Goal: Information Seeking & Learning: Learn about a topic

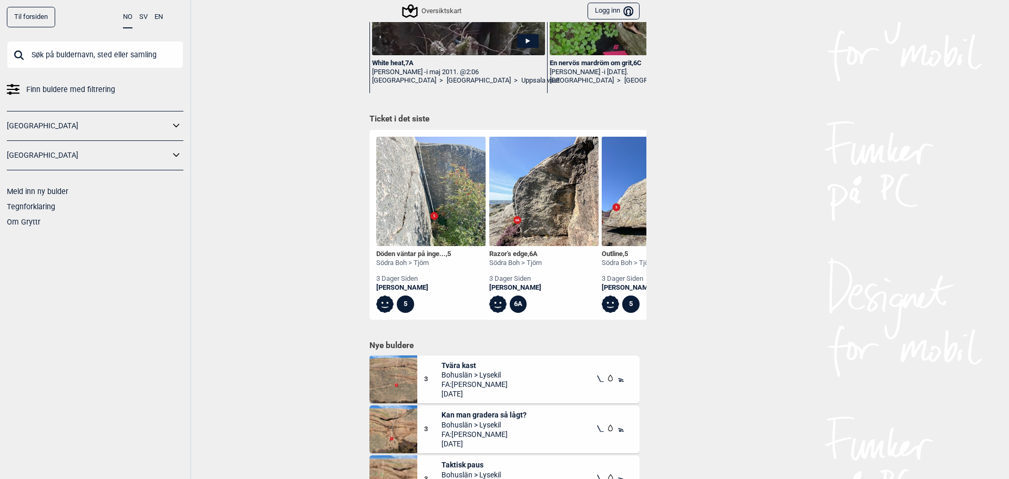
scroll to position [377, 0]
click at [133, 127] on link "[GEOGRAPHIC_DATA]" at bounding box center [88, 125] width 163 height 15
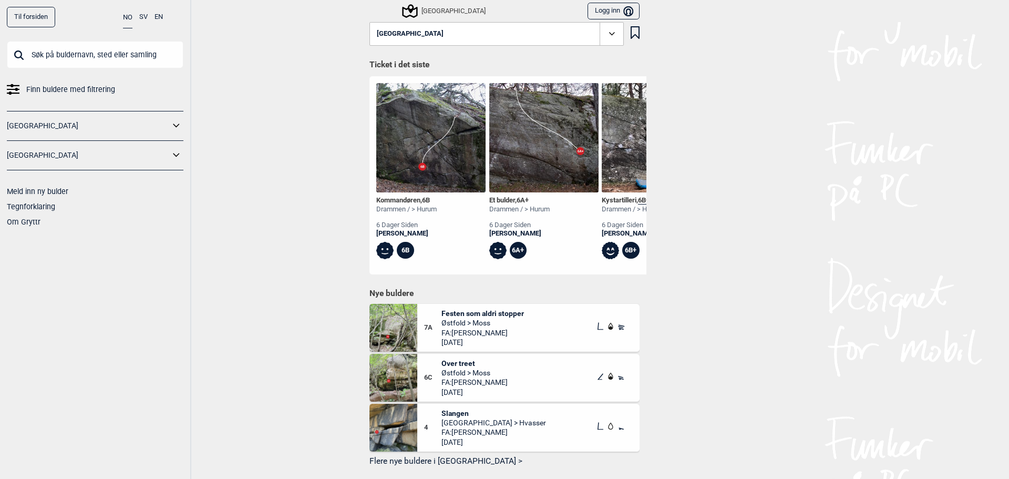
click at [175, 126] on icon at bounding box center [176, 125] width 6 height 4
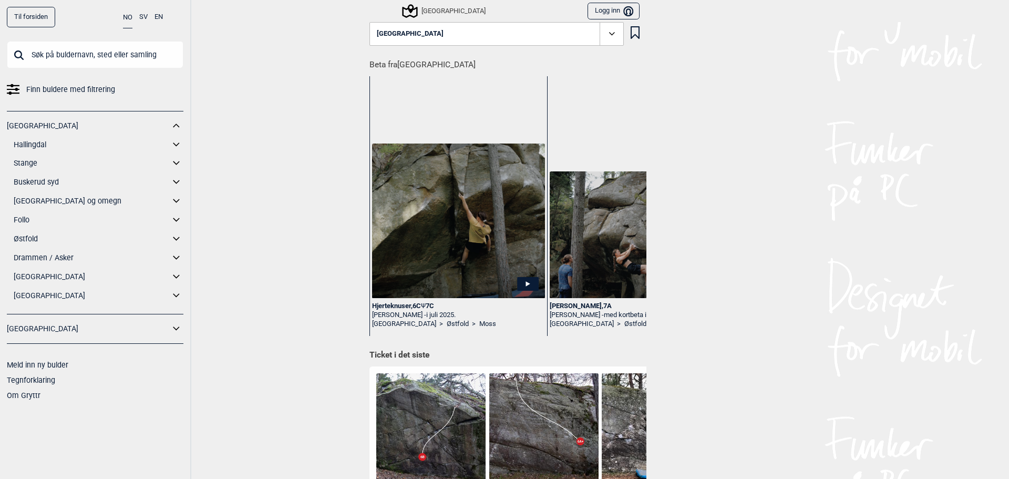
click at [34, 200] on link "[GEOGRAPHIC_DATA] og omegn" at bounding box center [92, 200] width 156 height 15
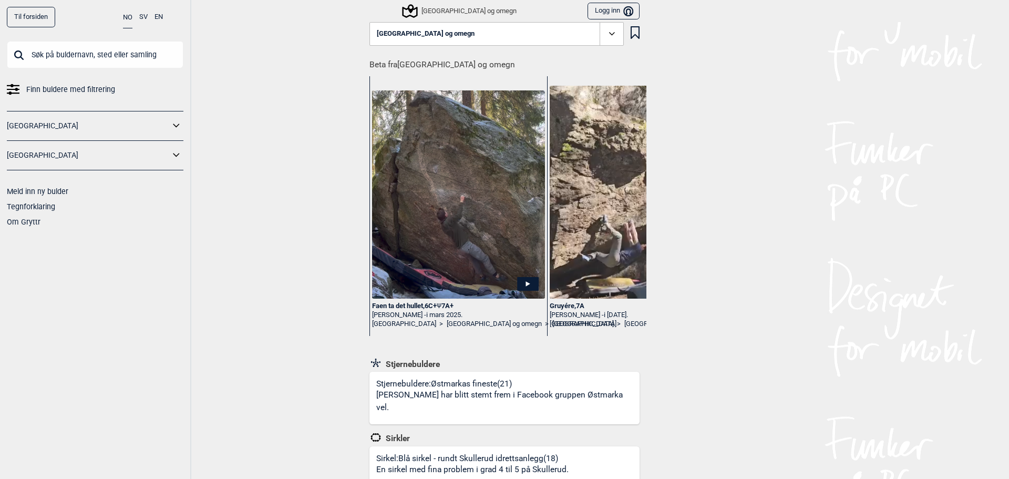
scroll to position [223, 0]
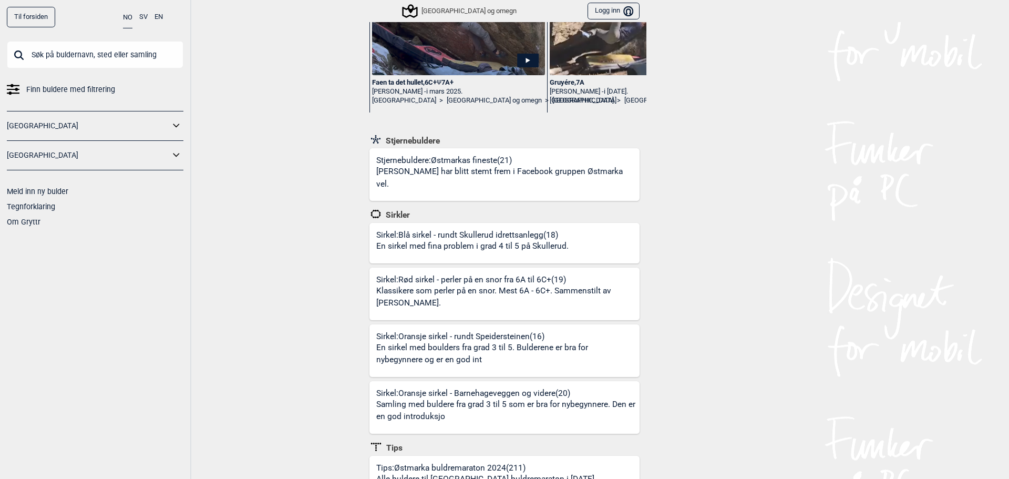
click at [474, 161] on div "Stjernebuldere: Østmarkas fineste (21) Buldrene har blitt stemt frem i Facebook…" at bounding box center [507, 178] width 263 height 46
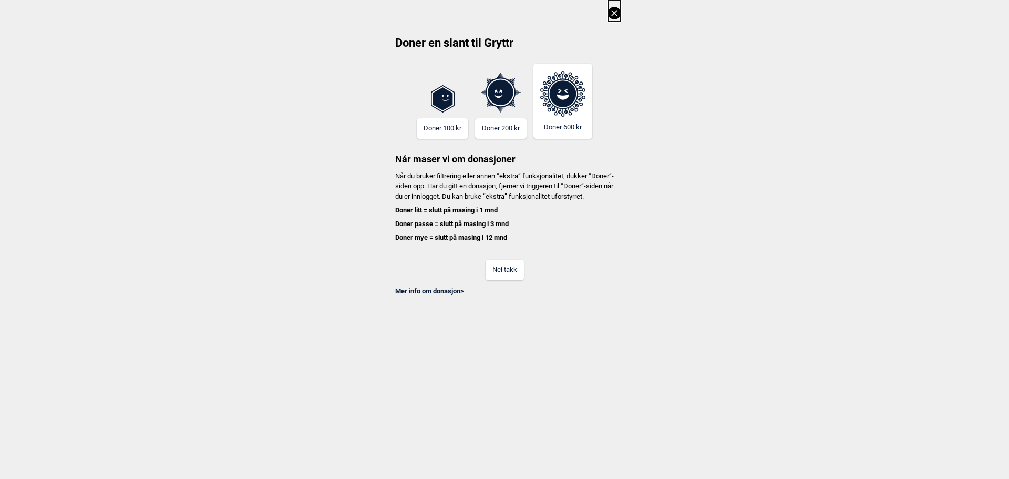
click at [501, 280] on button "Nei takk" at bounding box center [504, 270] width 38 height 20
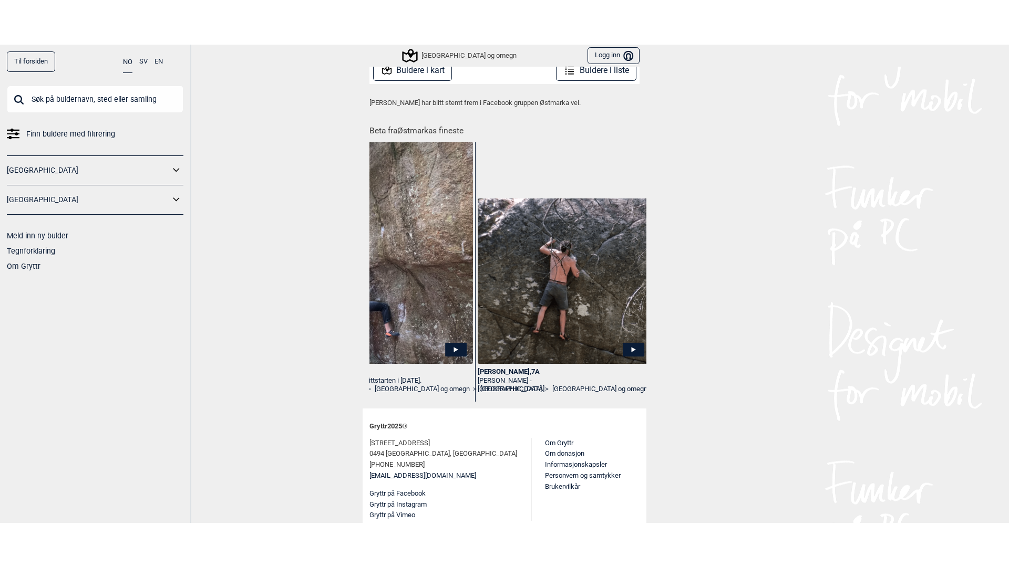
scroll to position [0, 250]
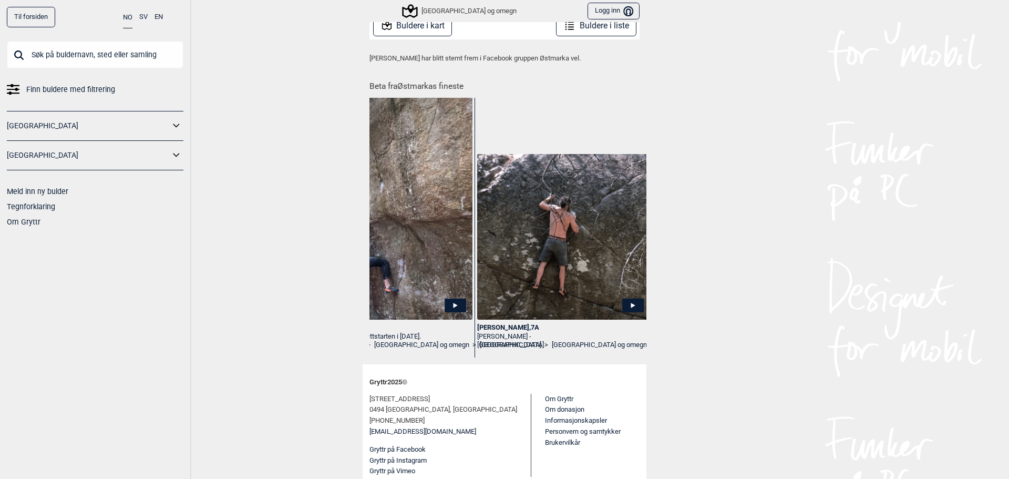
click at [623, 305] on icon at bounding box center [633, 305] width 22 height 14
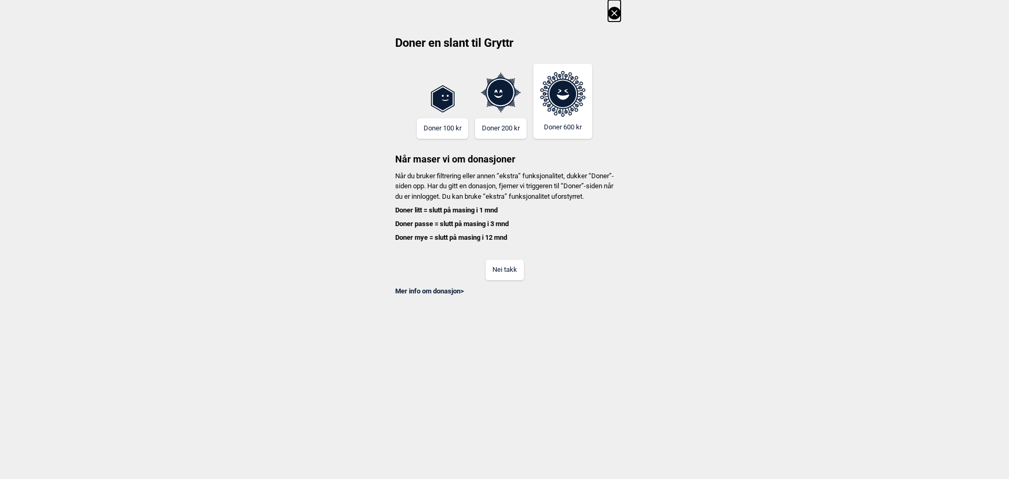
click at [500, 276] on button "Nei takk" at bounding box center [504, 270] width 38 height 20
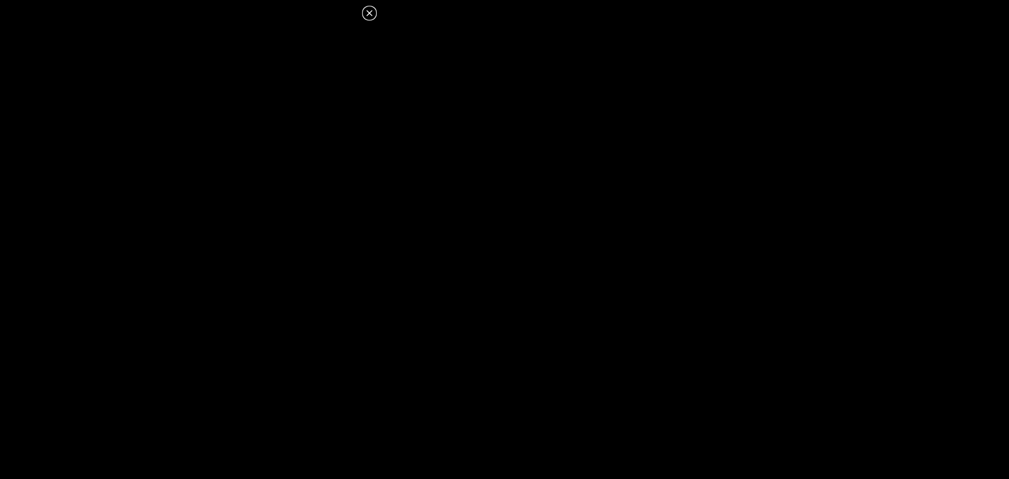
scroll to position [274, 0]
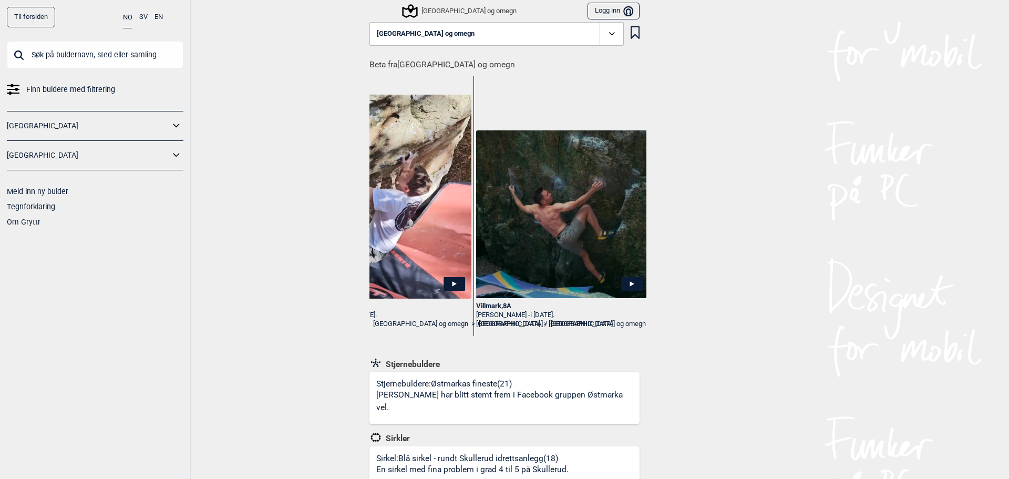
scroll to position [0, 615]
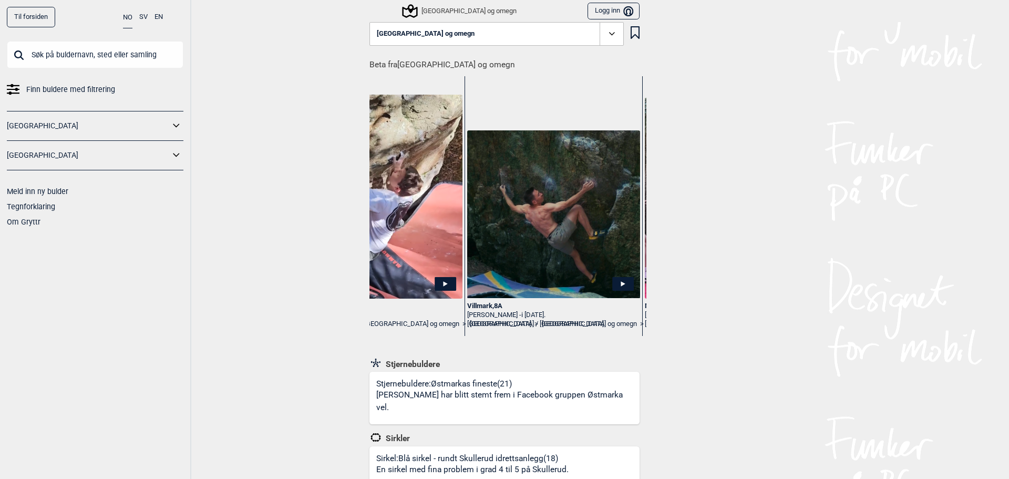
click at [474, 388] on div "Stjernebuldere: Østmarkas fineste (21) Buldrene har blitt stemt frem i Facebook…" at bounding box center [507, 401] width 263 height 46
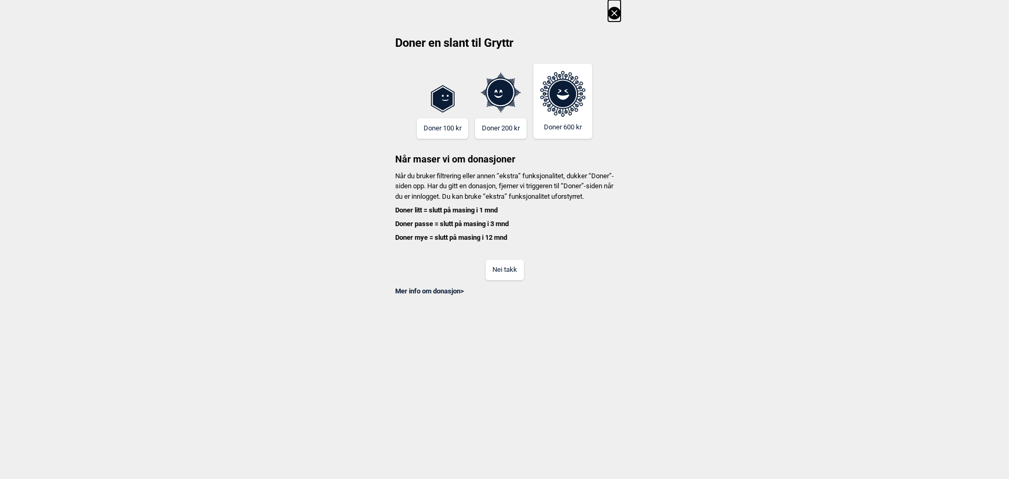
click at [505, 280] on button "Nei takk" at bounding box center [504, 270] width 38 height 20
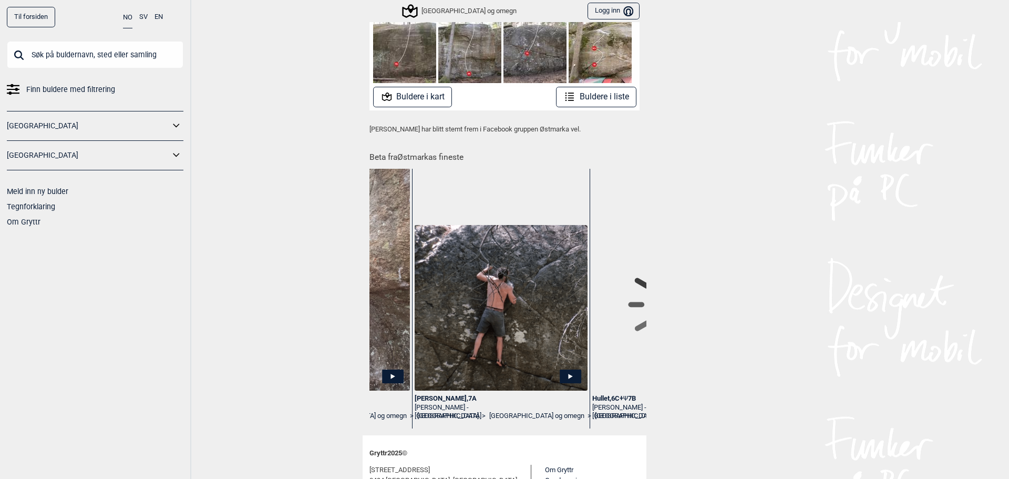
scroll to position [0, 317]
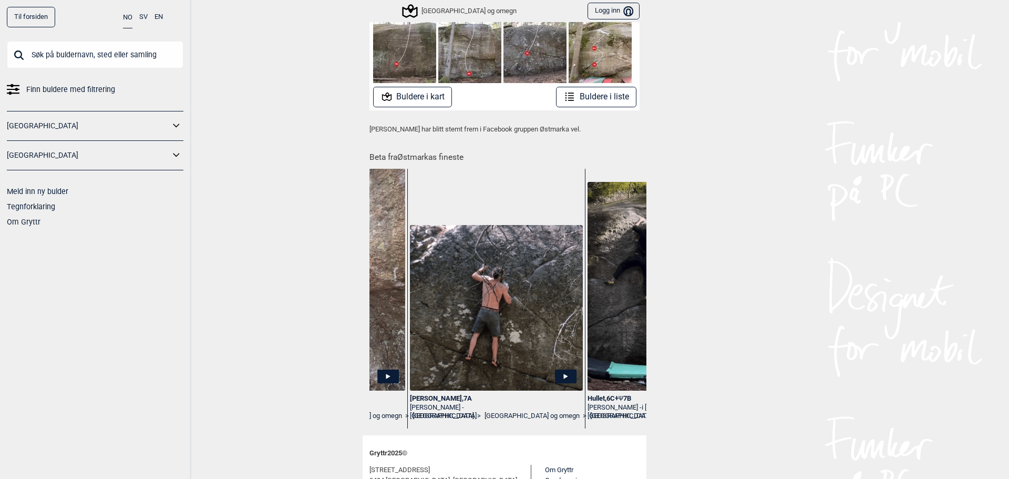
click at [441, 399] on div "[PERSON_NAME] , 7A" at bounding box center [496, 398] width 173 height 9
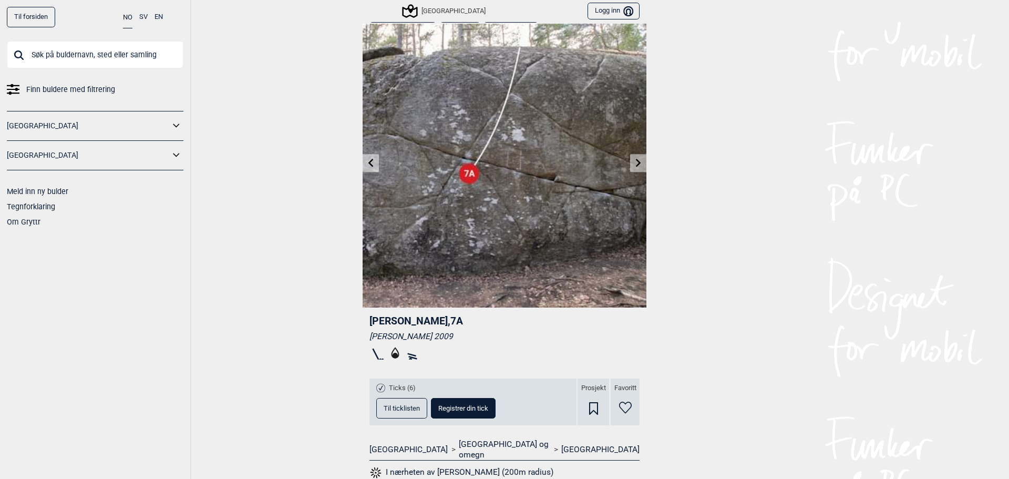
scroll to position [13, 0]
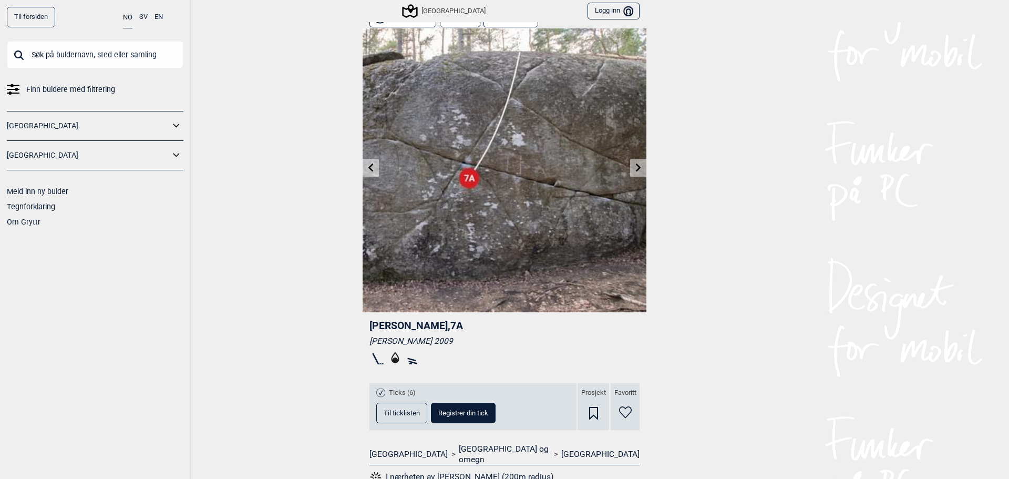
click at [391, 358] on icon at bounding box center [395, 358] width 8 height 12
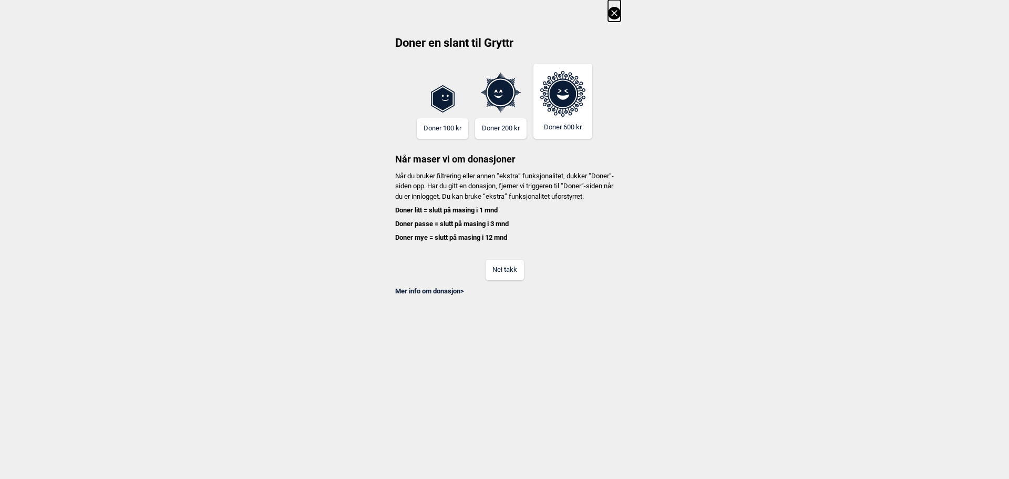
click at [508, 280] on button "Nei takk" at bounding box center [504, 270] width 38 height 20
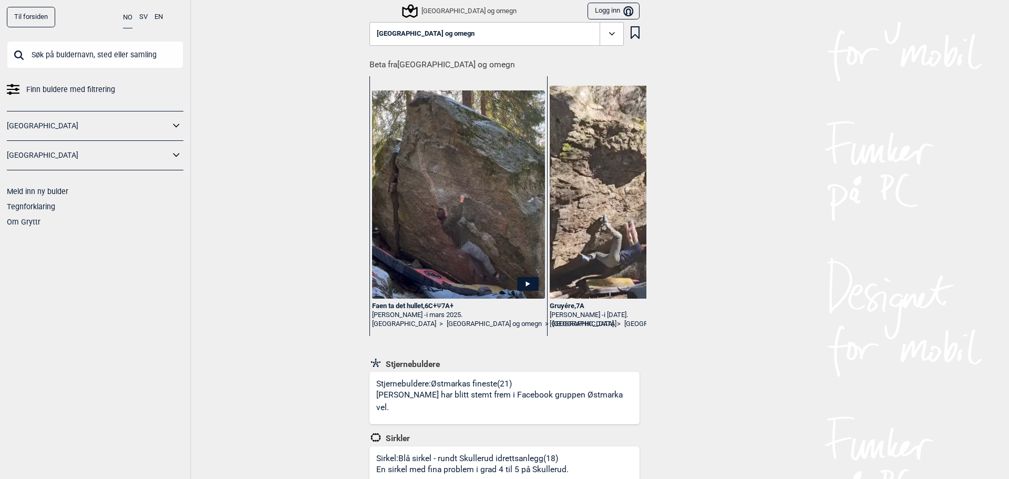
click at [467, 381] on div "Stjernebuldere: Østmarkas fineste (21) Buldrene har blitt stemt frem i Facebook…" at bounding box center [507, 401] width 263 height 46
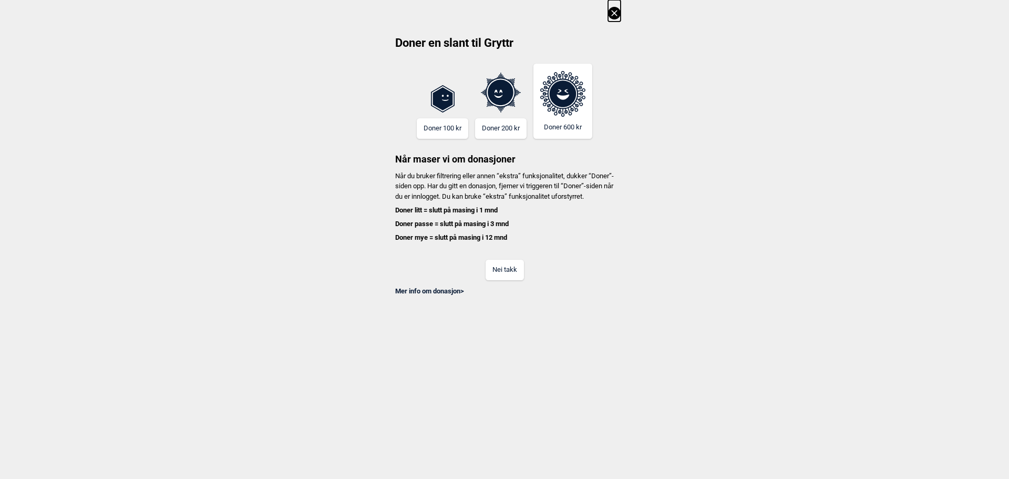
click at [497, 295] on div "Mer info om donasjon >" at bounding box center [504, 288] width 232 height 16
click at [497, 294] on div "Mer info om donasjon >" at bounding box center [504, 288] width 232 height 16
click at [492, 280] on button "Nei takk" at bounding box center [504, 270] width 38 height 20
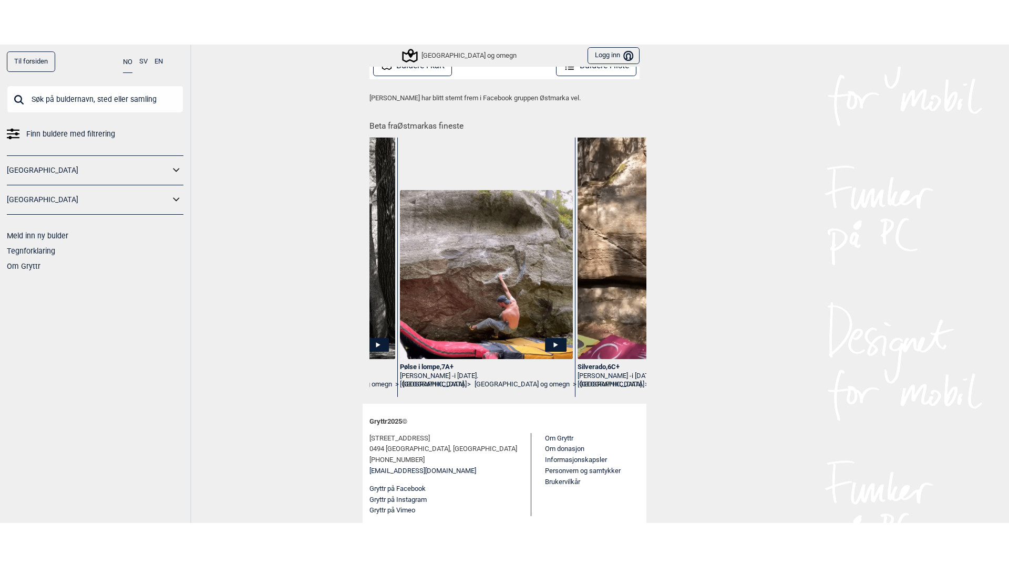
scroll to position [0, 1393]
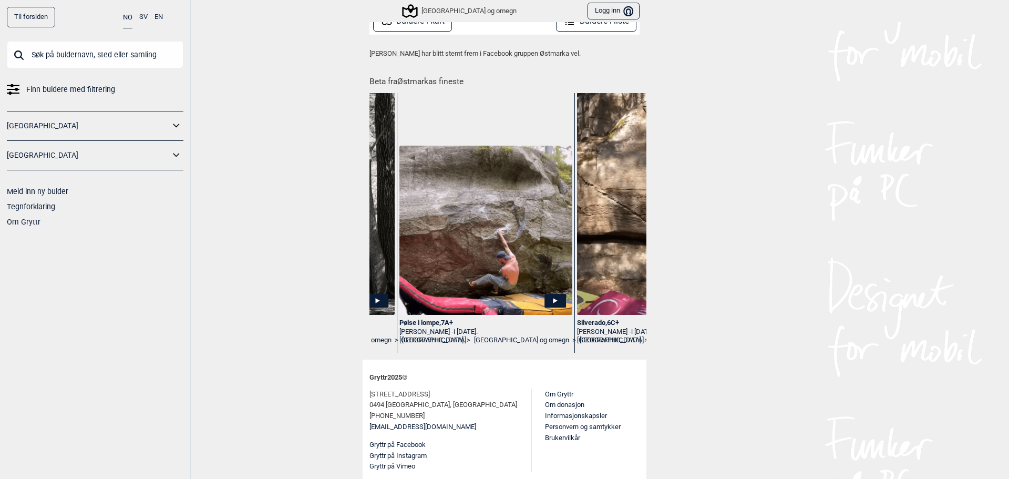
click at [477, 266] on img at bounding box center [485, 231] width 173 height 170
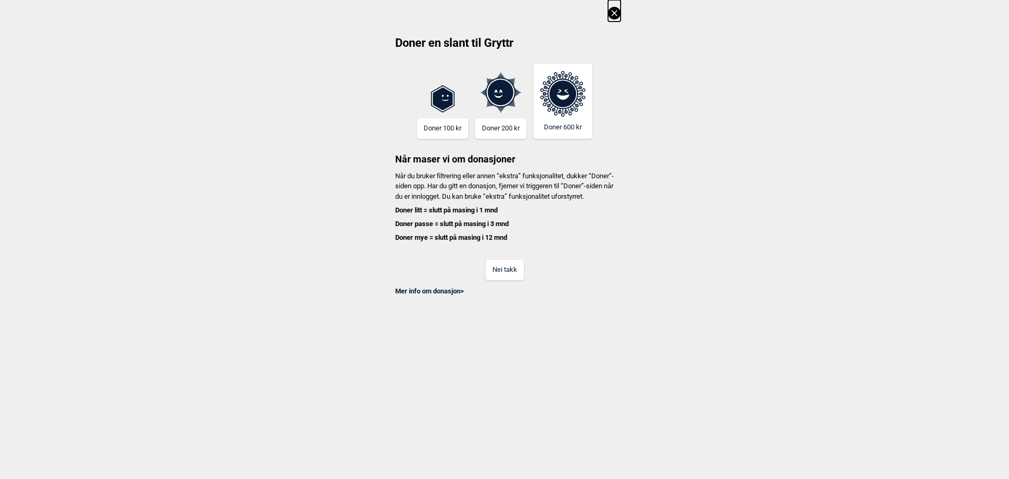
click at [491, 273] on button "Nei takk" at bounding box center [504, 270] width 38 height 20
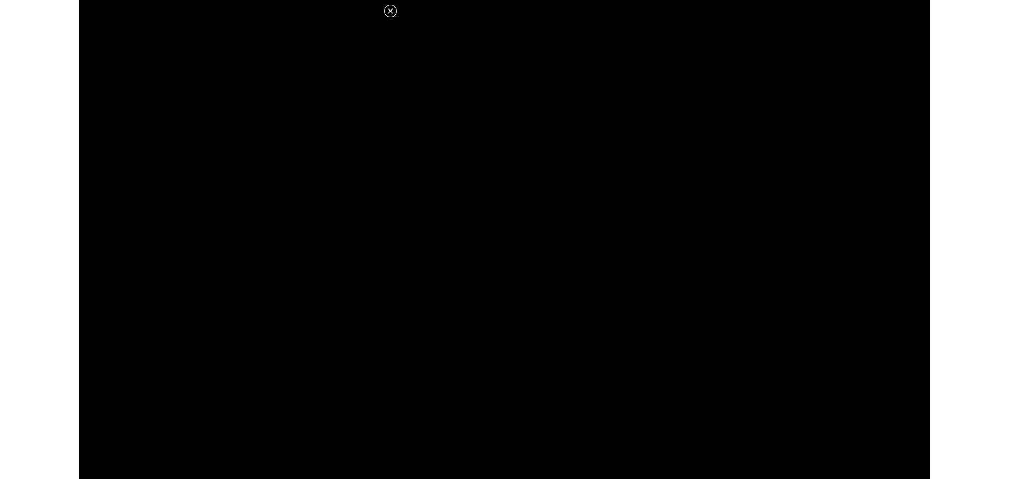
scroll to position [278, 0]
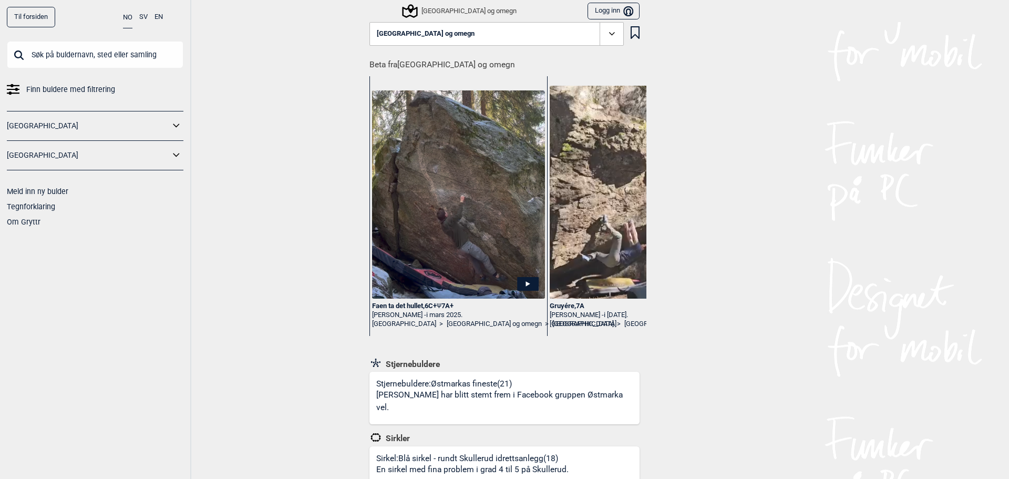
click at [465, 99] on img at bounding box center [458, 194] width 173 height 208
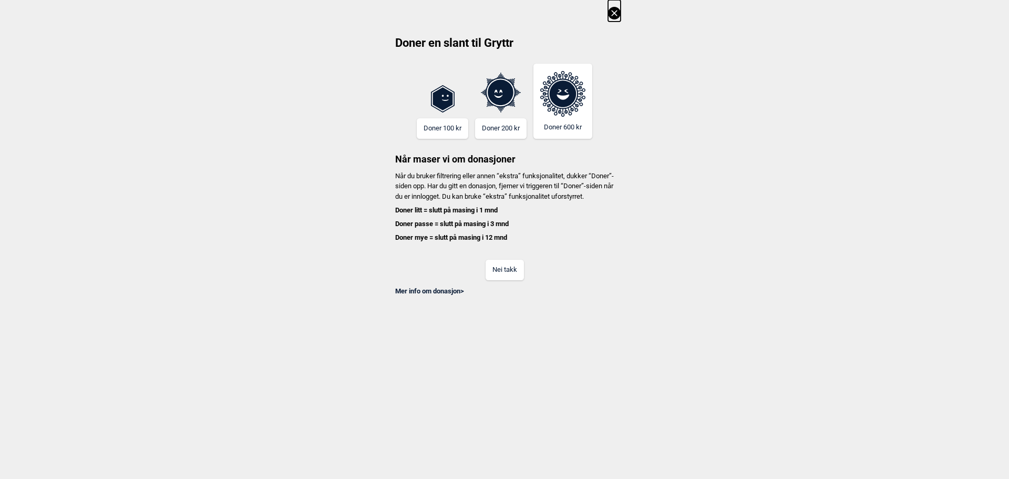
click at [510, 280] on button "Nei takk" at bounding box center [504, 270] width 38 height 20
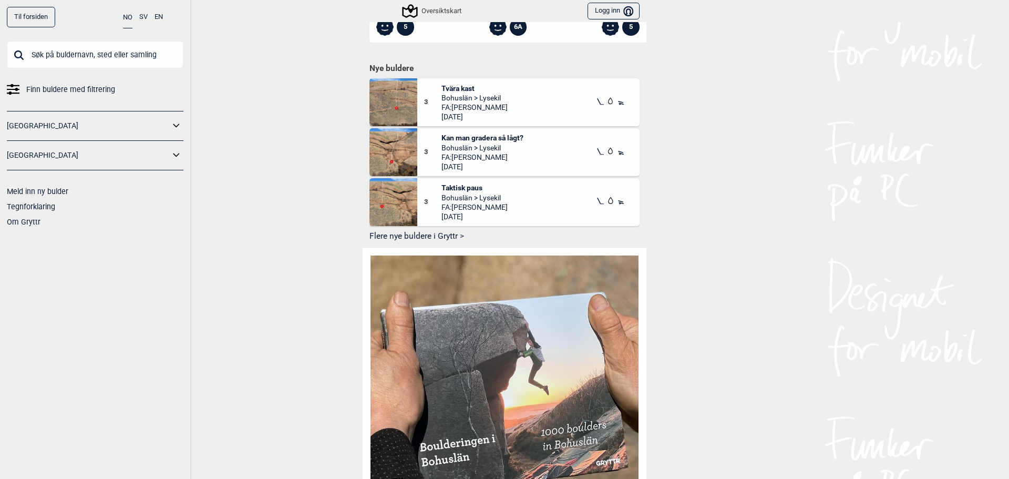
scroll to position [654, 0]
click at [95, 122] on link "[GEOGRAPHIC_DATA]" at bounding box center [88, 125] width 163 height 15
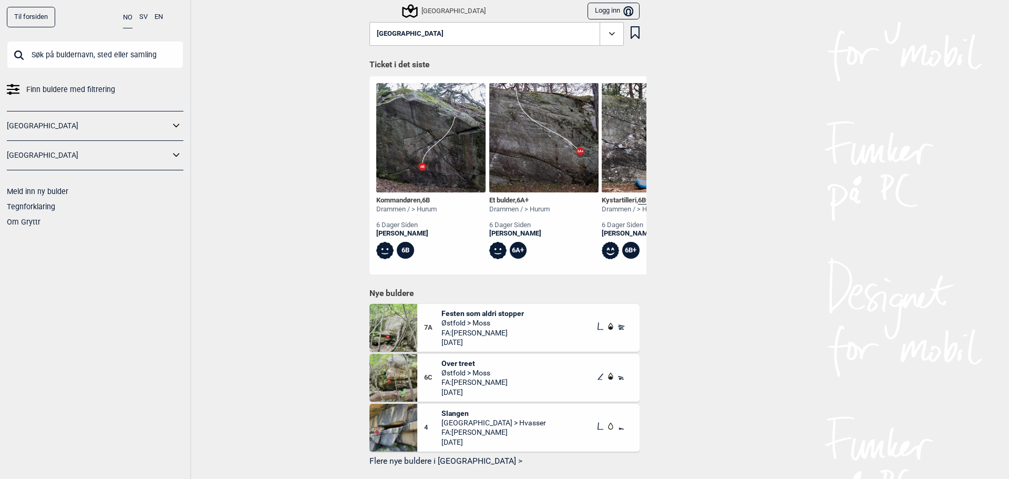
click at [175, 129] on icon at bounding box center [177, 125] width 14 height 15
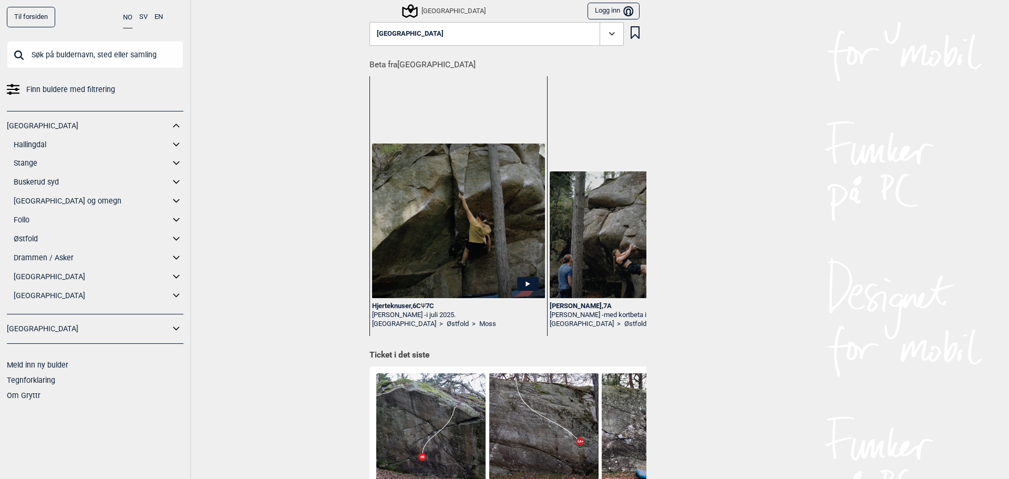
click at [44, 200] on link "[GEOGRAPHIC_DATA] og omegn" at bounding box center [92, 200] width 156 height 15
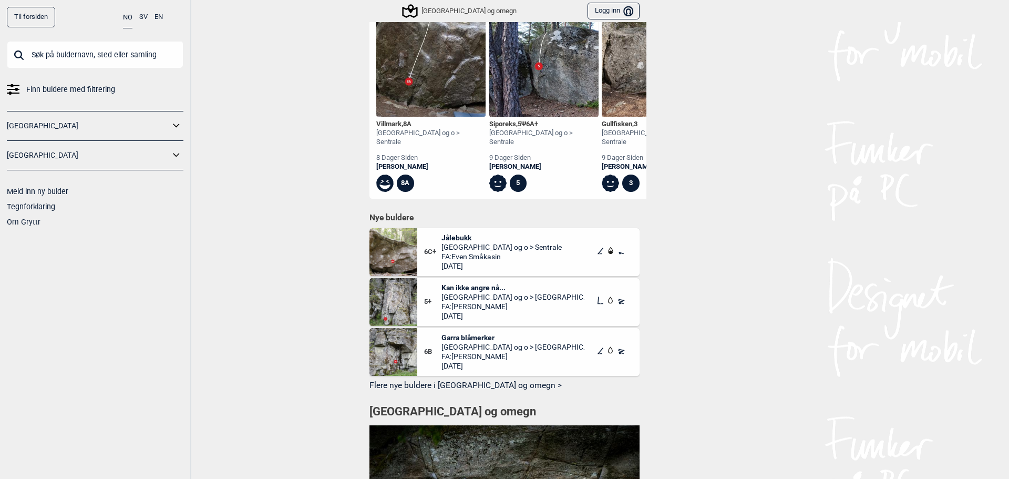
scroll to position [1154, 0]
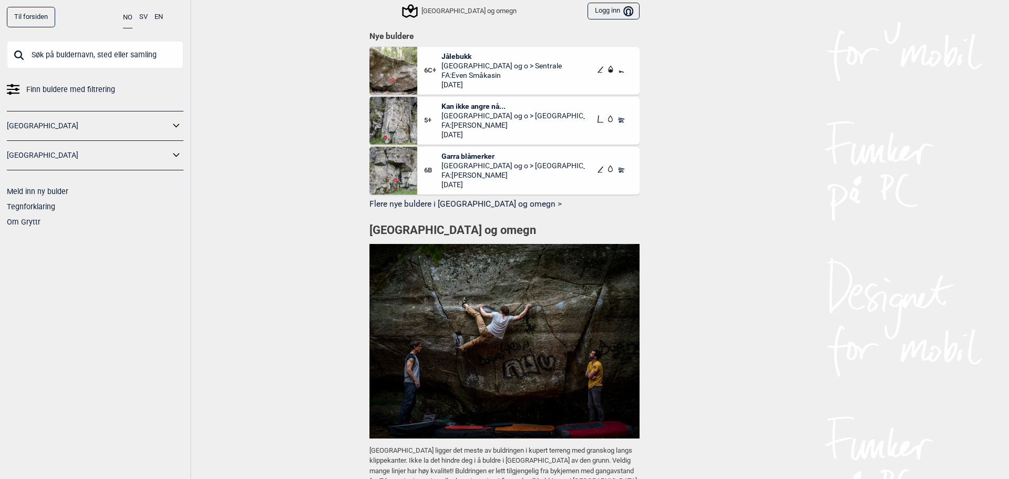
click at [468, 51] on span "Jålebukk" at bounding box center [501, 55] width 120 height 9
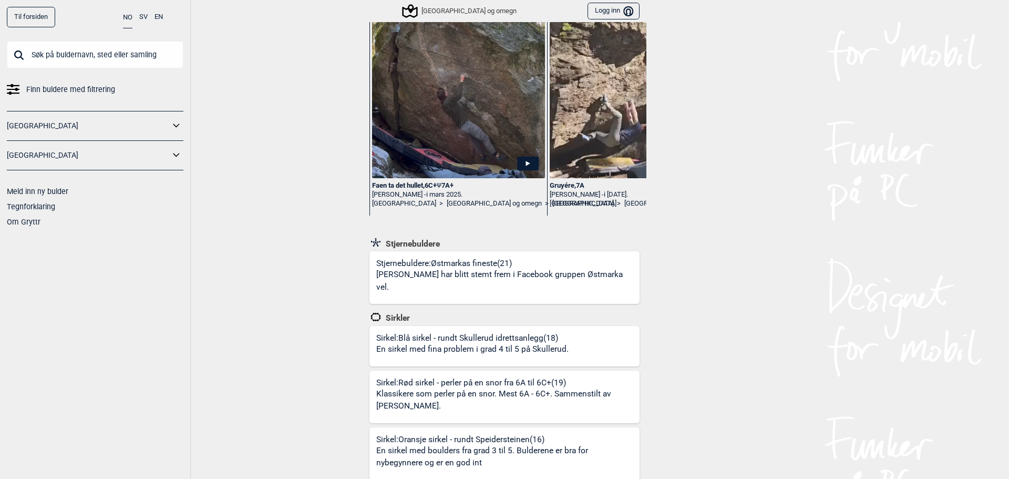
scroll to position [121, 0]
click at [482, 274] on p "[PERSON_NAME] har blitt stemt frem i Facebook gruppen Østmarka vel." at bounding box center [506, 279] width 260 height 25
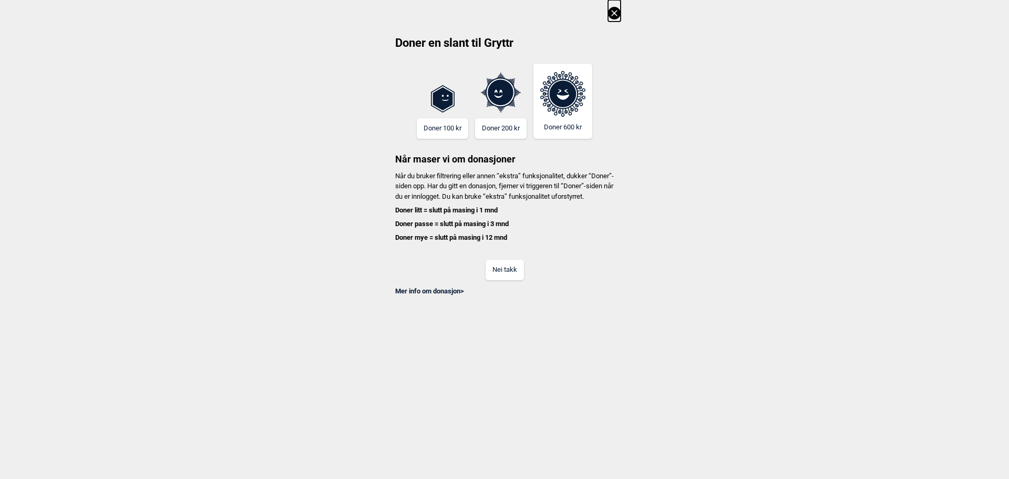
click at [506, 280] on button "Nei takk" at bounding box center [504, 270] width 38 height 20
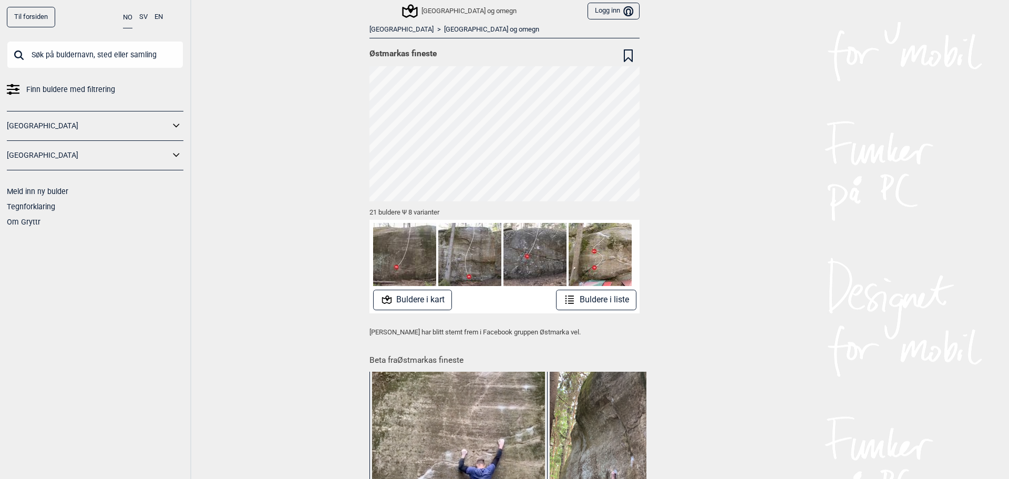
click at [592, 299] on button "Buldere i liste" at bounding box center [596, 299] width 80 height 20
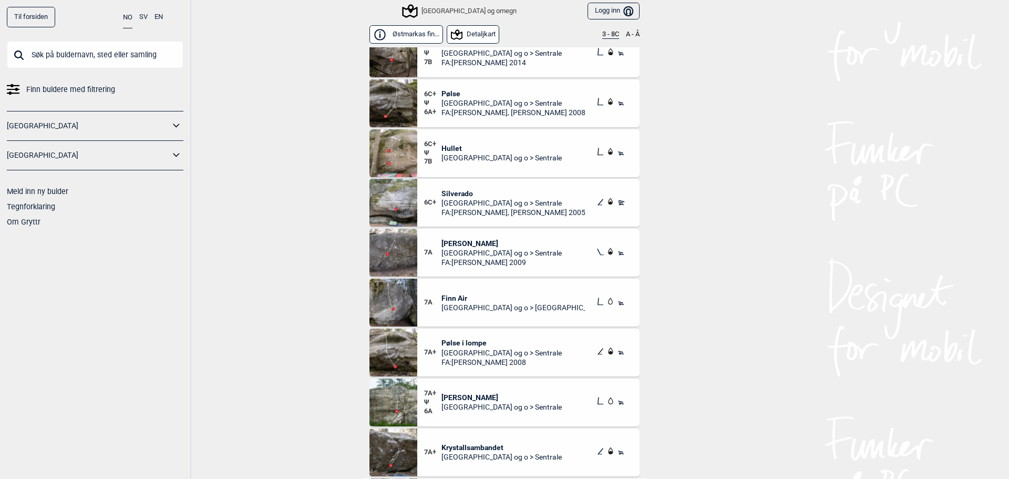
scroll to position [359, 0]
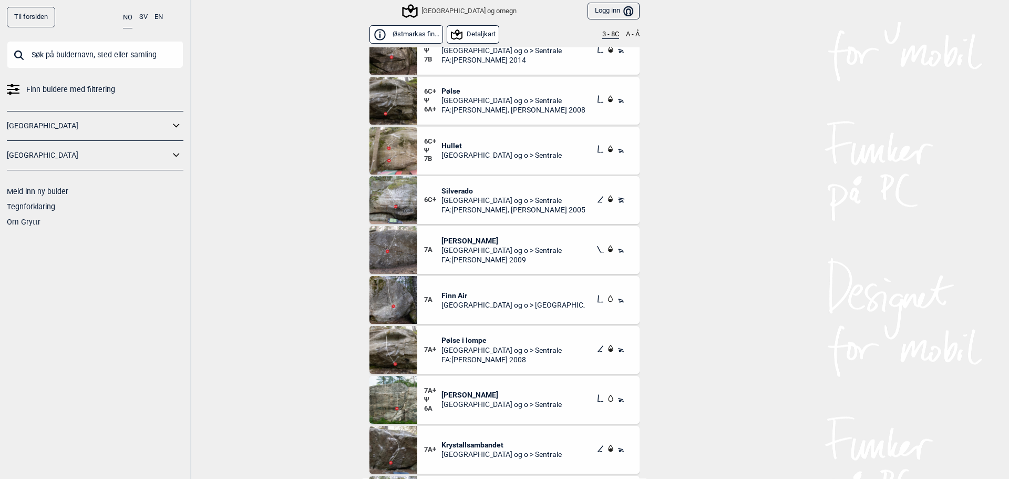
click at [478, 294] on span "Finn Air" at bounding box center [513, 295] width 144 height 9
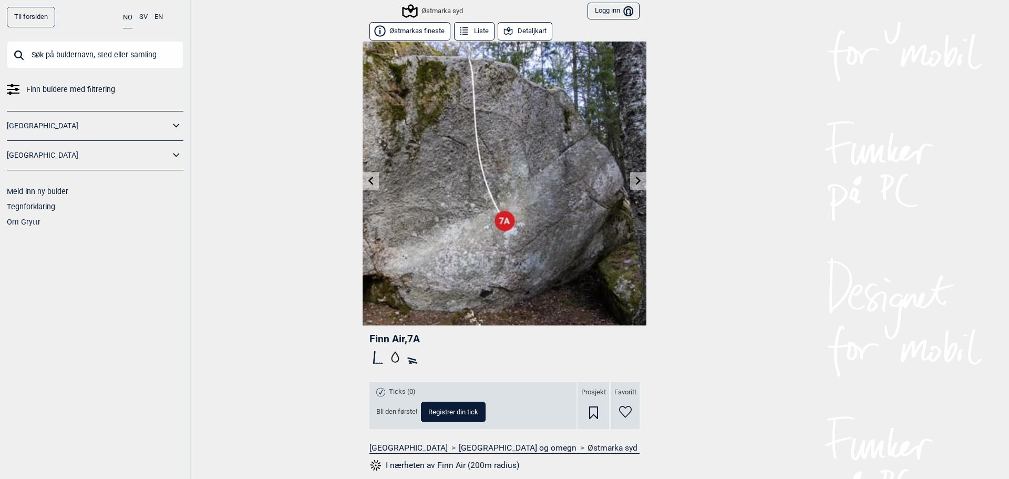
scroll to position [158, 0]
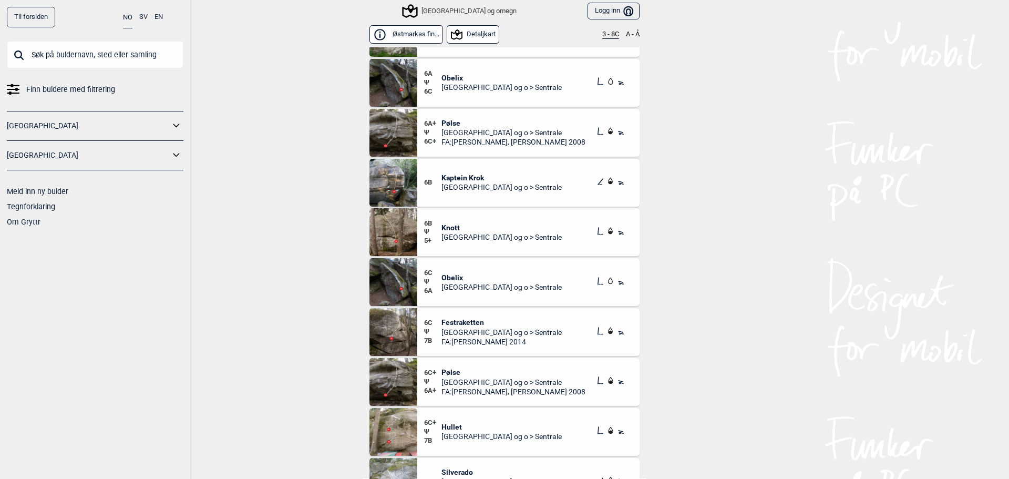
scroll to position [88, 0]
click at [444, 230] on span "Knott" at bounding box center [501, 227] width 120 height 9
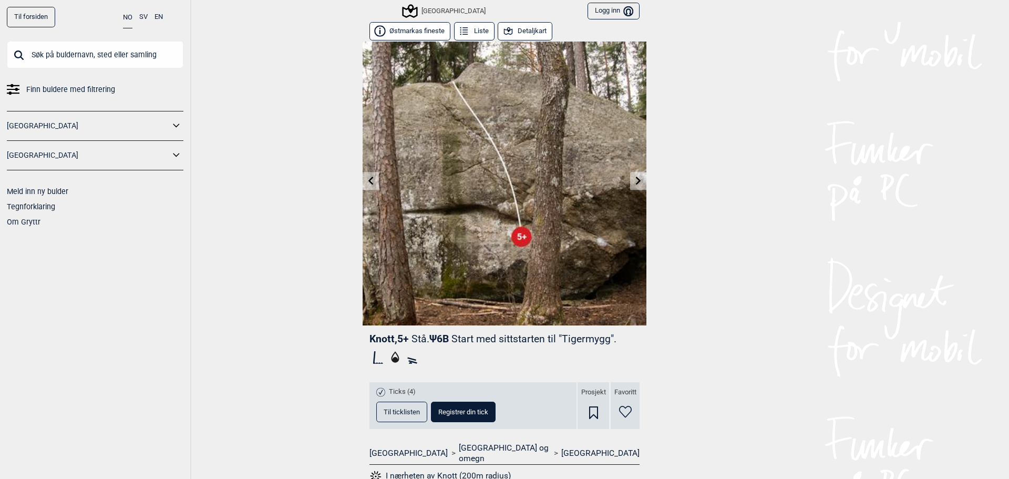
click at [398, 409] on span "Til ticklisten" at bounding box center [402, 411] width 36 height 7
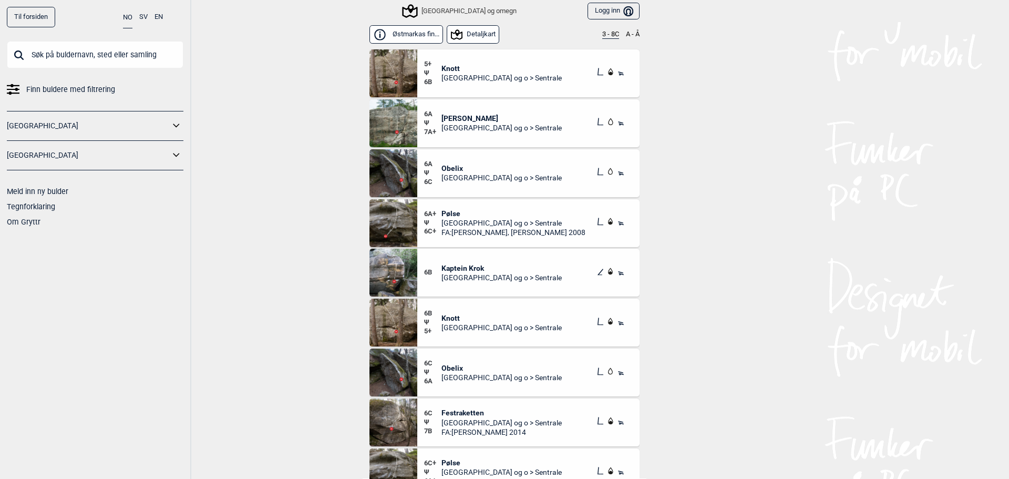
click at [454, 269] on span "Kaptein Krok" at bounding box center [501, 267] width 120 height 9
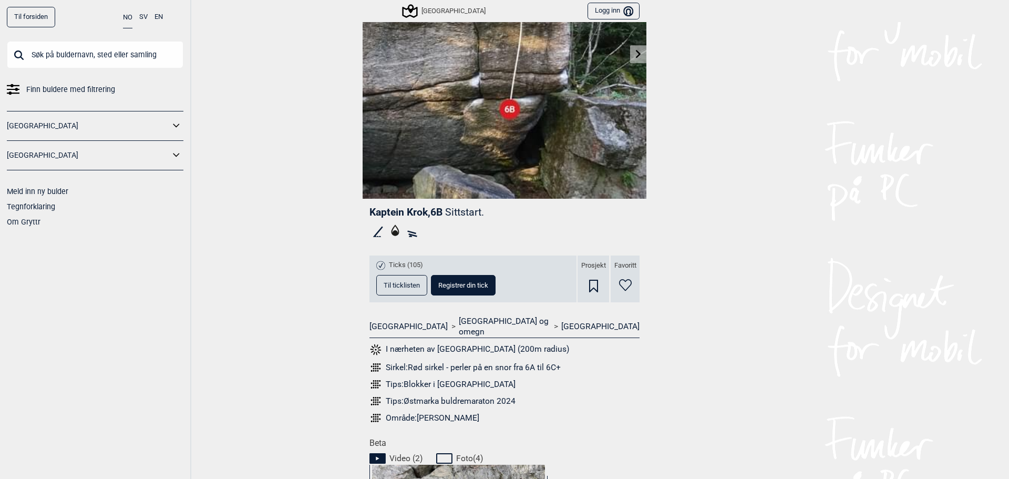
scroll to position [141, 0]
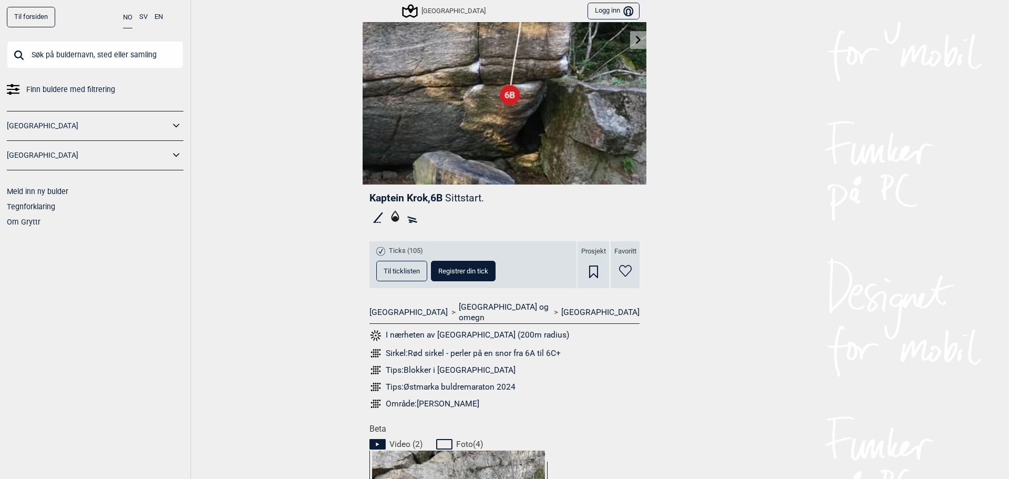
click at [403, 267] on span "Til ticklisten" at bounding box center [402, 270] width 36 height 7
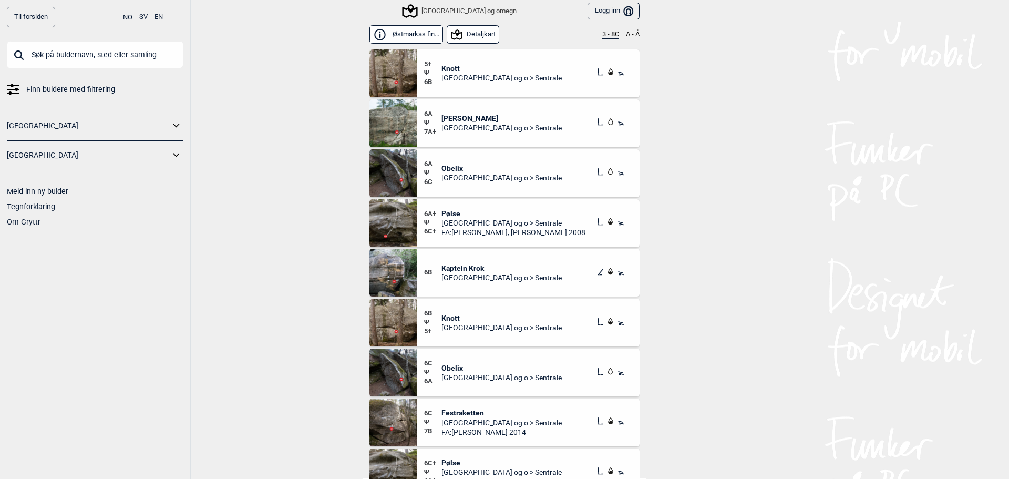
click at [385, 169] on img at bounding box center [393, 173] width 48 height 48
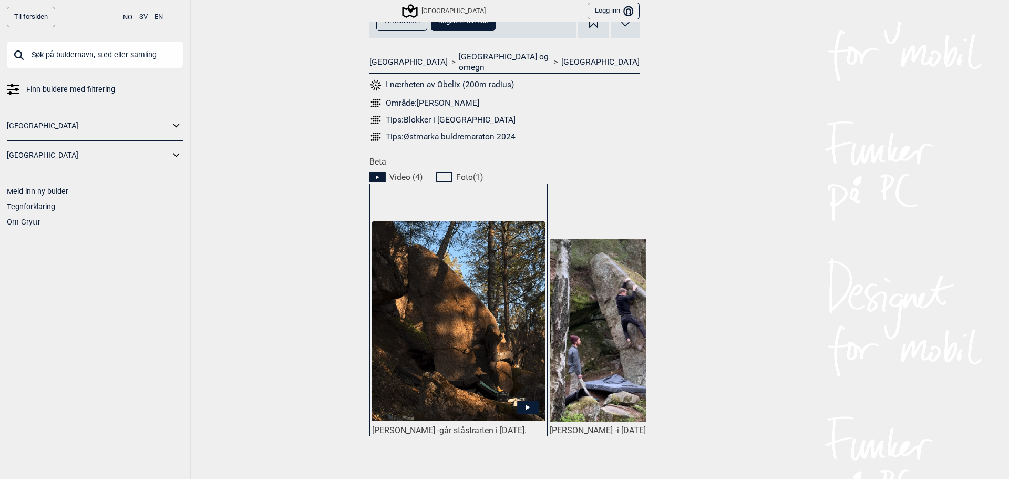
scroll to position [392, 0]
click at [456, 327] on img at bounding box center [458, 320] width 173 height 200
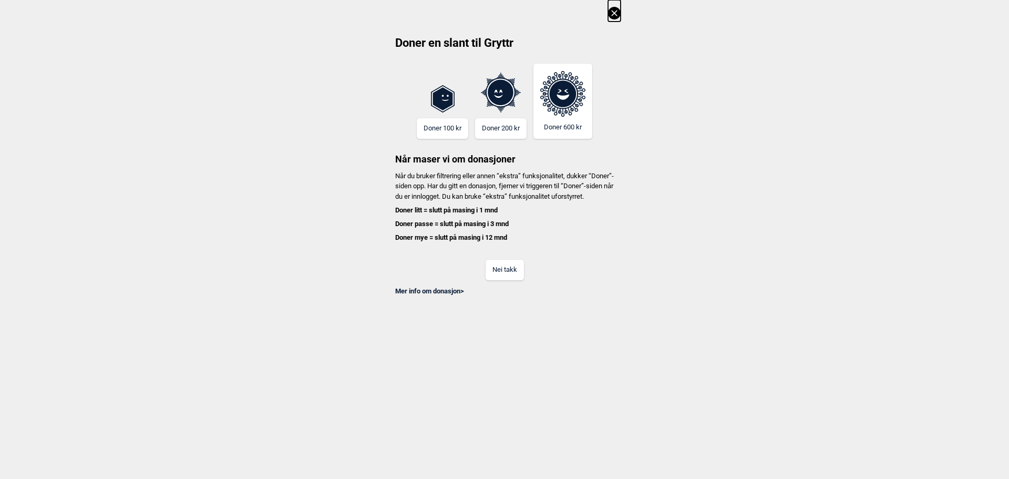
click at [504, 278] on button "Nei takk" at bounding box center [504, 270] width 38 height 20
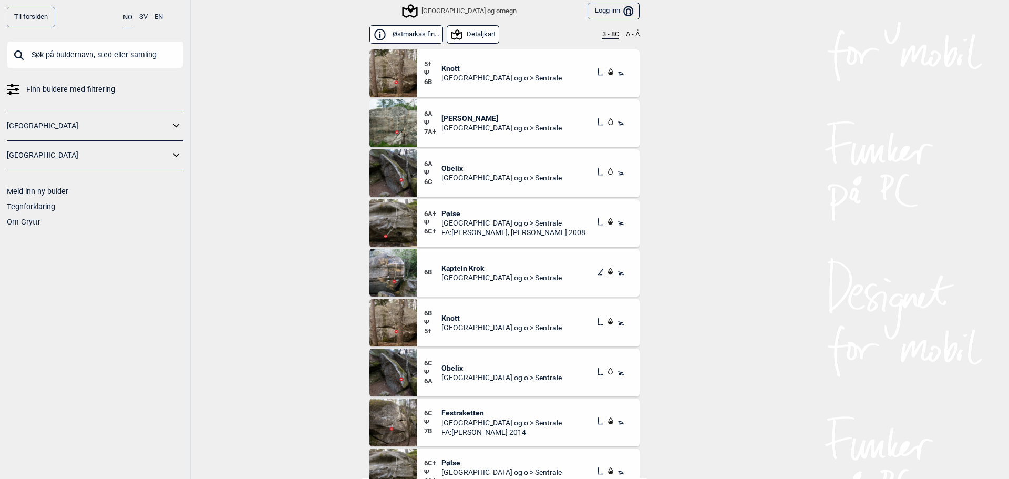
click at [452, 369] on span "Obelix" at bounding box center [501, 367] width 120 height 9
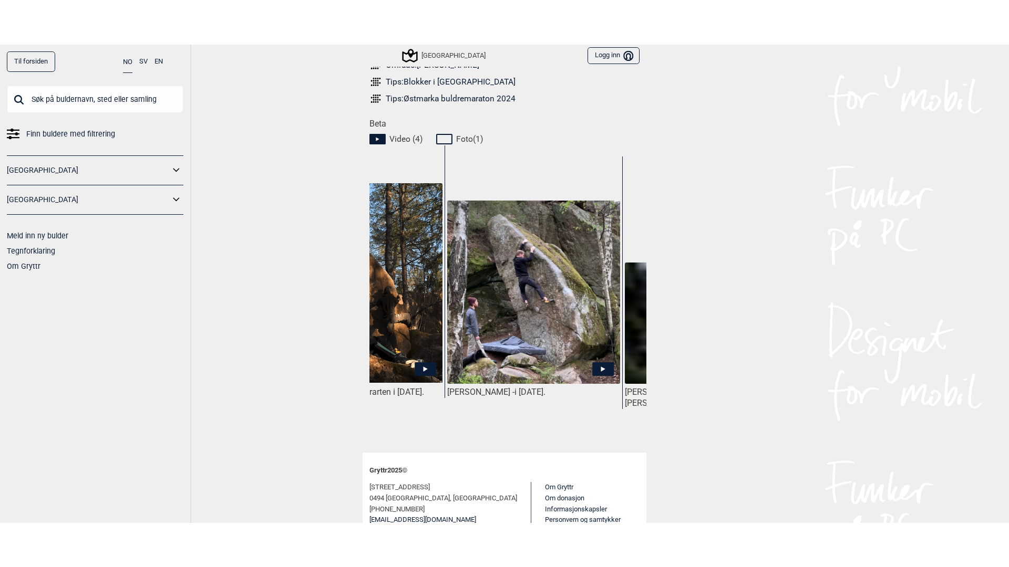
scroll to position [474, 0]
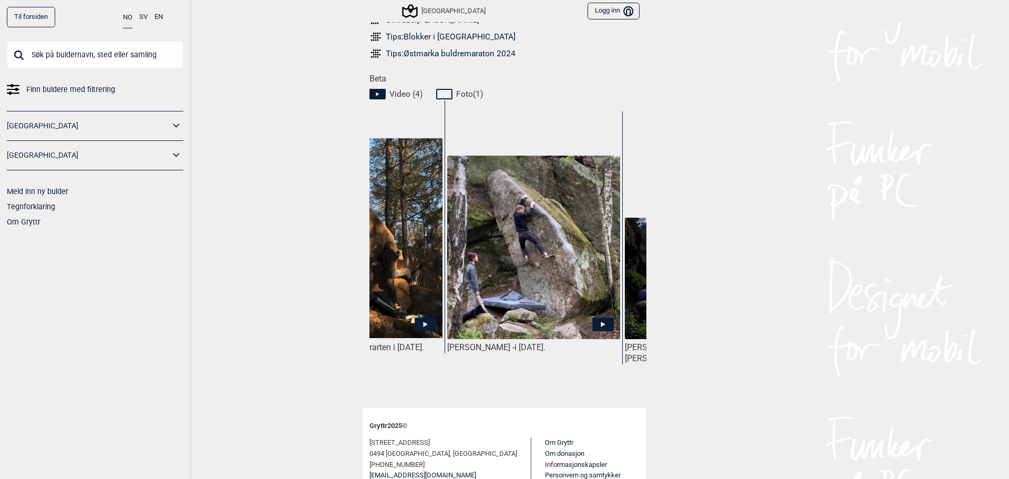
click at [591, 243] on img at bounding box center [533, 248] width 173 height 184
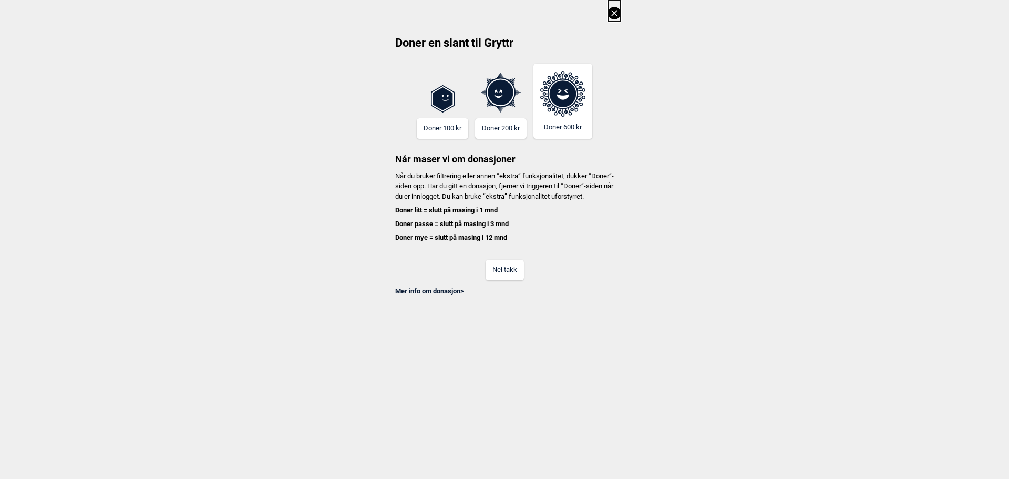
click at [519, 276] on button "Nei takk" at bounding box center [504, 270] width 38 height 20
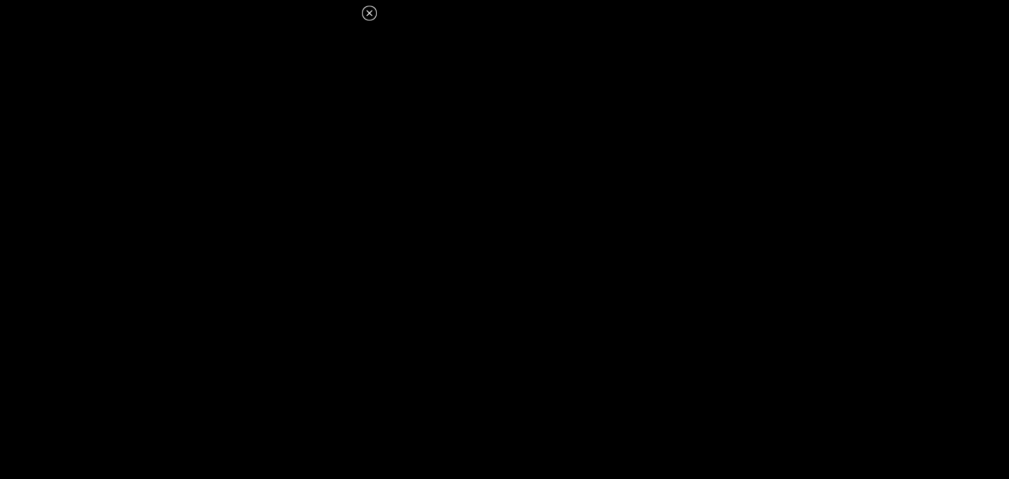
click at [370, 12] on icon at bounding box center [369, 13] width 6 height 6
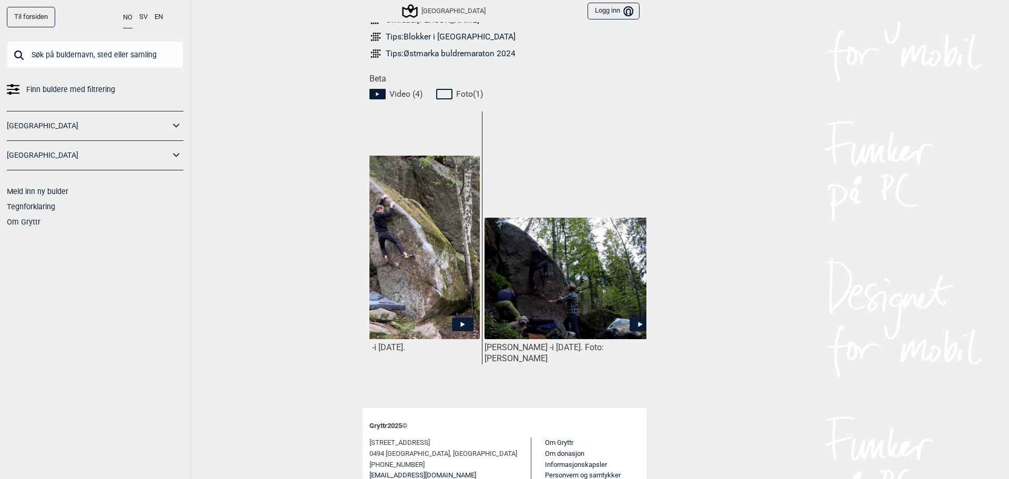
scroll to position [0, 243]
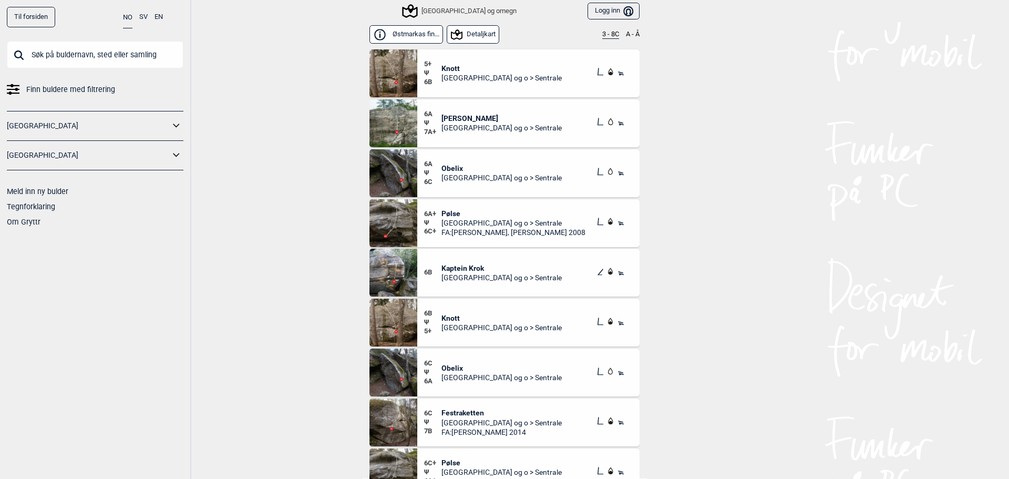
click at [451, 119] on span "[PERSON_NAME]" at bounding box center [501, 117] width 120 height 9
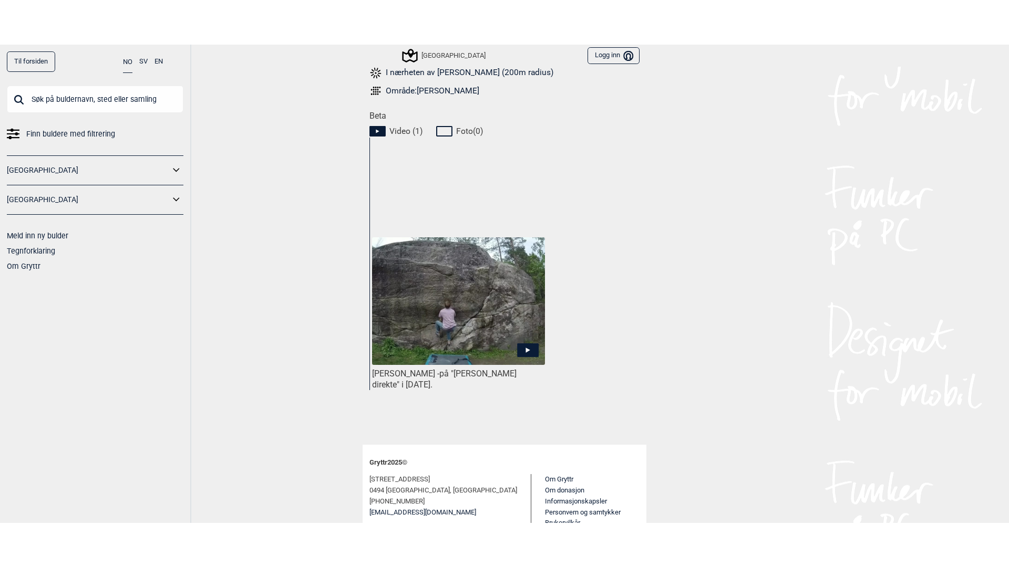
scroll to position [461, 0]
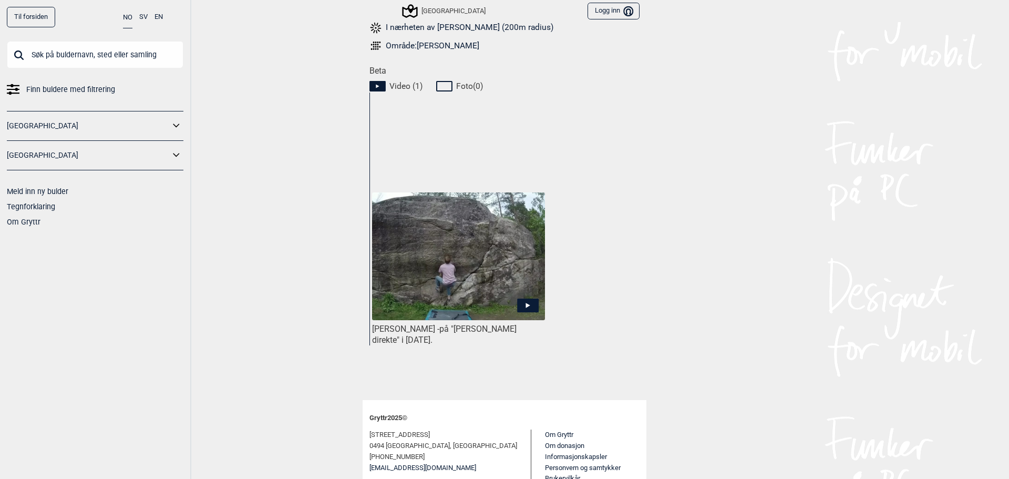
click at [517, 298] on icon at bounding box center [528, 305] width 22 height 14
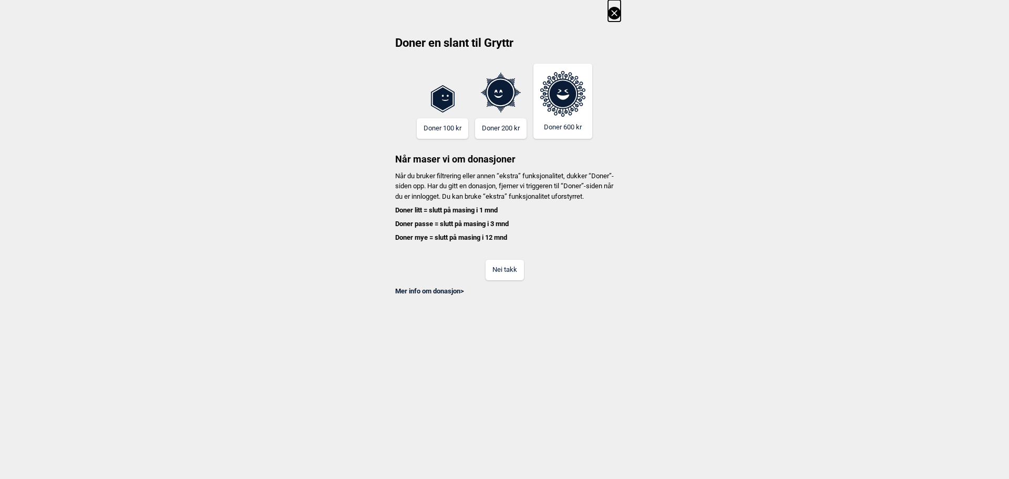
click at [503, 276] on button "Nei takk" at bounding box center [504, 270] width 38 height 20
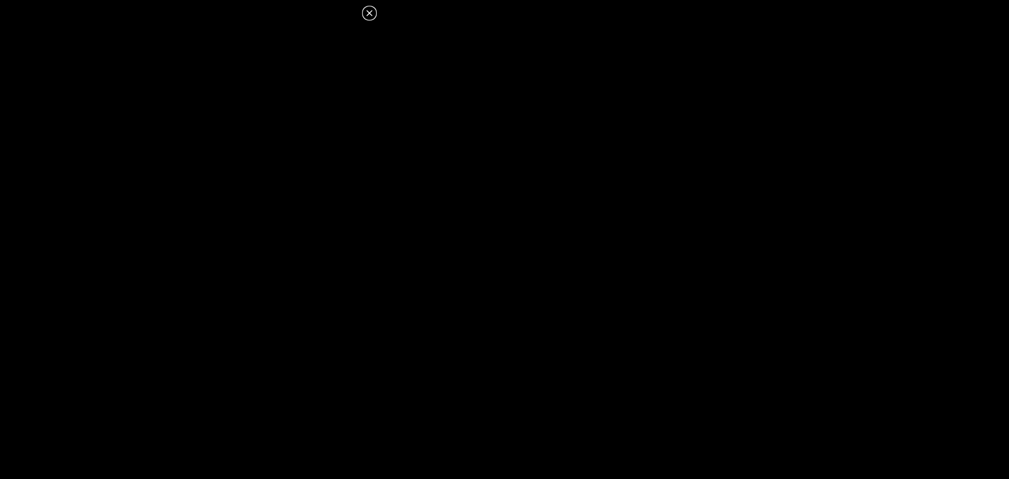
click at [367, 12] on icon at bounding box center [369, 13] width 6 height 6
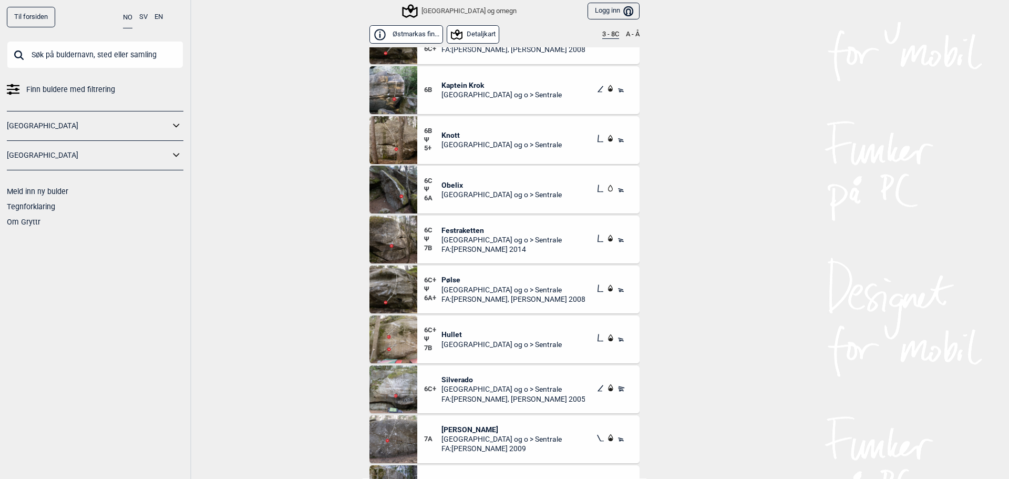
scroll to position [180, 0]
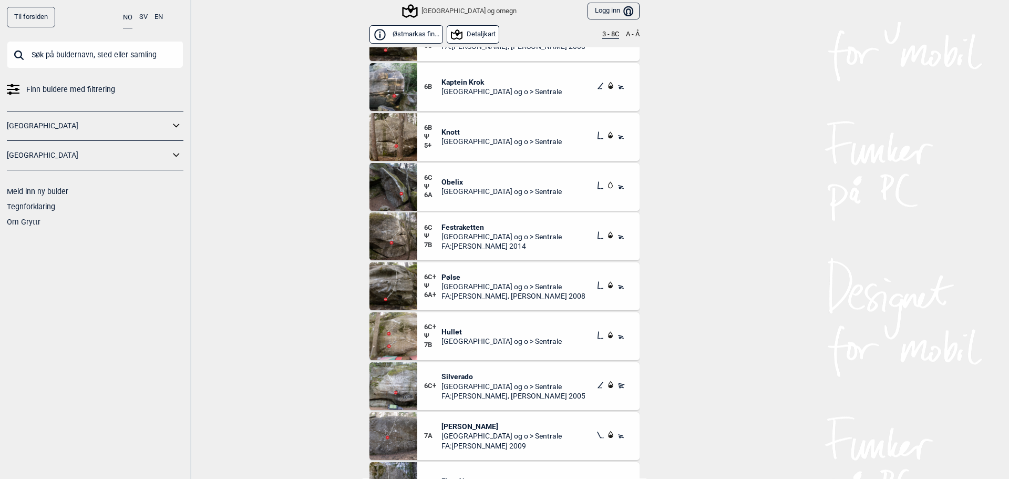
click at [473, 284] on span "[GEOGRAPHIC_DATA] og o > Sentrale" at bounding box center [513, 286] width 144 height 9
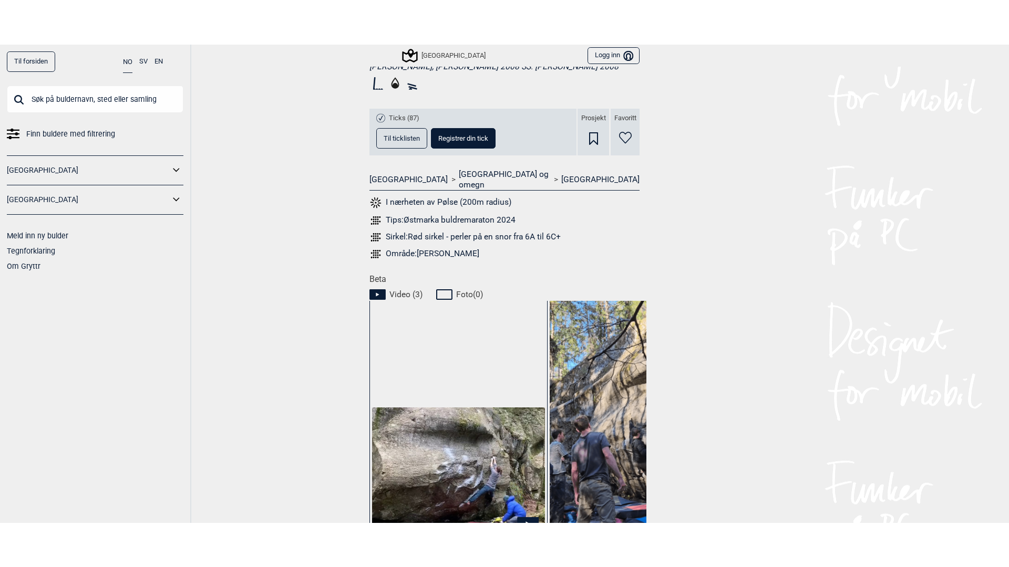
scroll to position [465, 0]
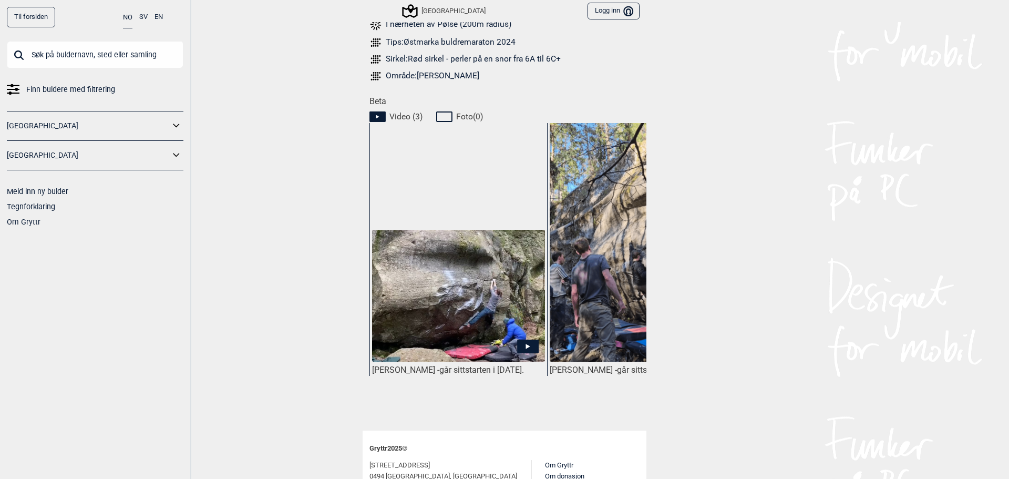
click at [406, 285] on img at bounding box center [458, 296] width 173 height 132
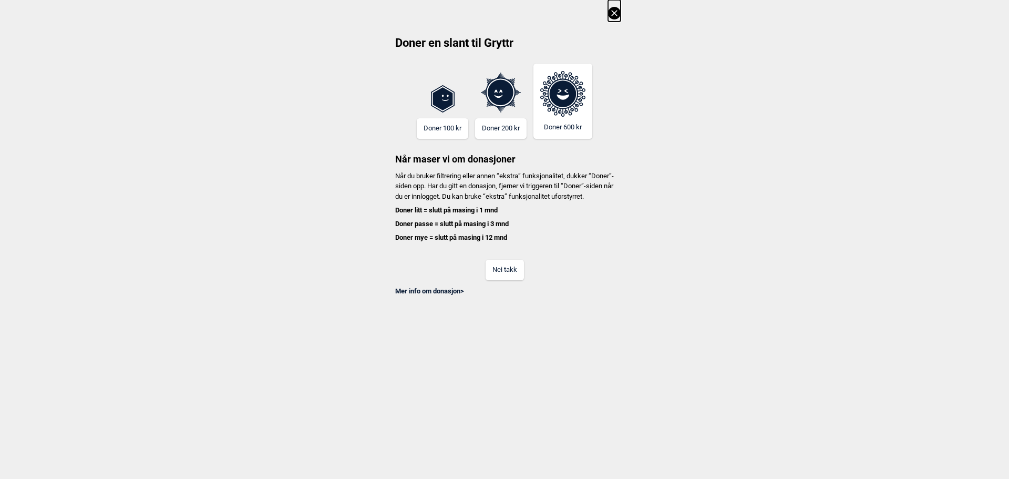
click at [494, 274] on button "Nei takk" at bounding box center [504, 270] width 38 height 20
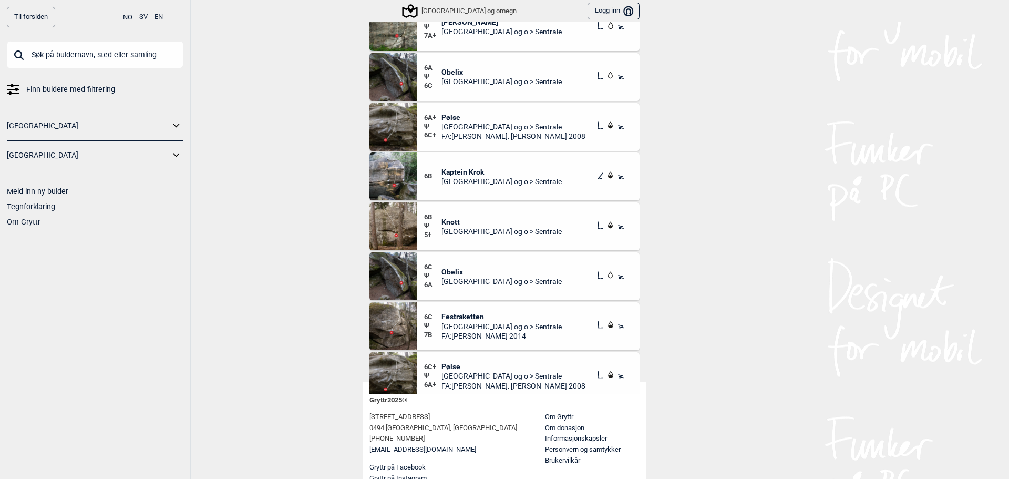
scroll to position [97, 0]
click at [450, 135] on span "FA: [PERSON_NAME], [PERSON_NAME] 2008 SS: [PERSON_NAME] 2008" at bounding box center [513, 135] width 144 height 9
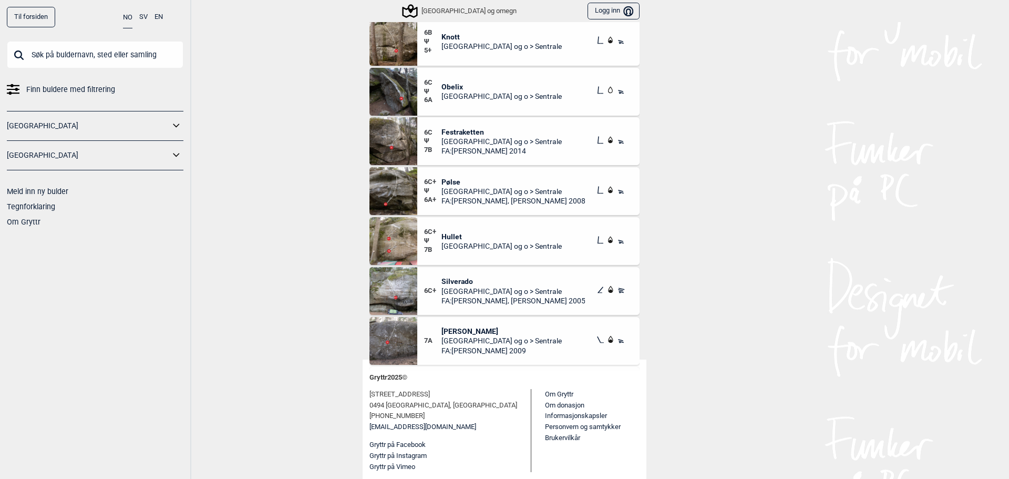
scroll to position [157, 0]
click at [448, 273] on div "6C+ Silverado Oslo og o > Sentrale FA: [PERSON_NAME], [PERSON_NAME] 2005" at bounding box center [528, 290] width 222 height 48
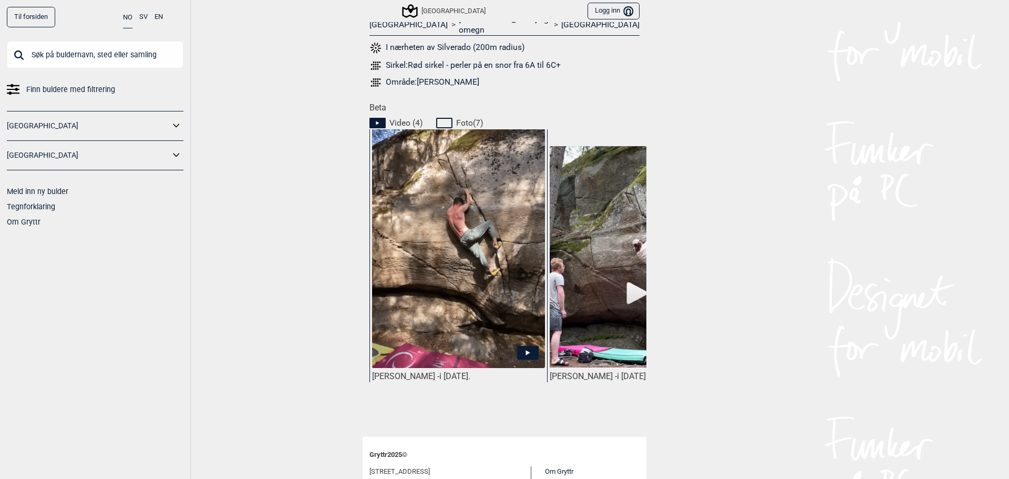
click at [443, 306] on img at bounding box center [458, 251] width 173 height 245
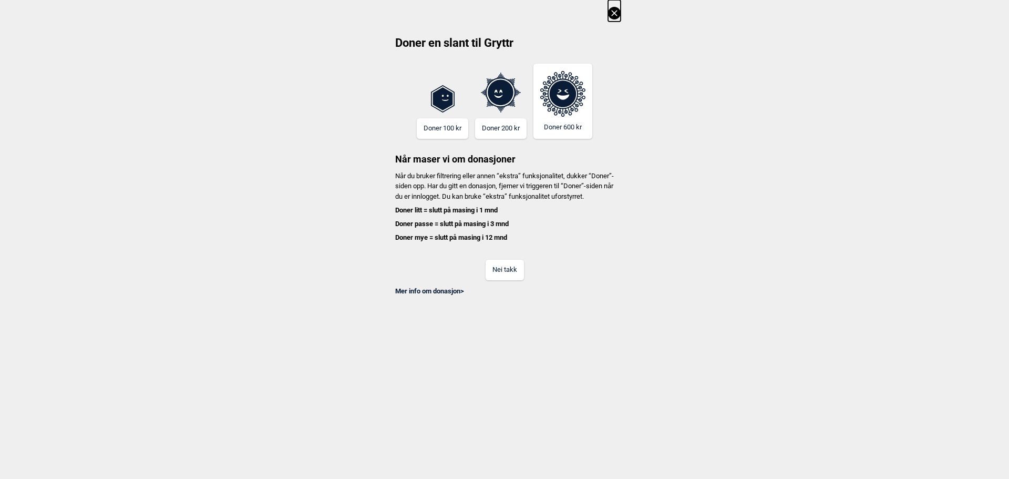
click at [508, 274] on button "Nei takk" at bounding box center [504, 270] width 38 height 20
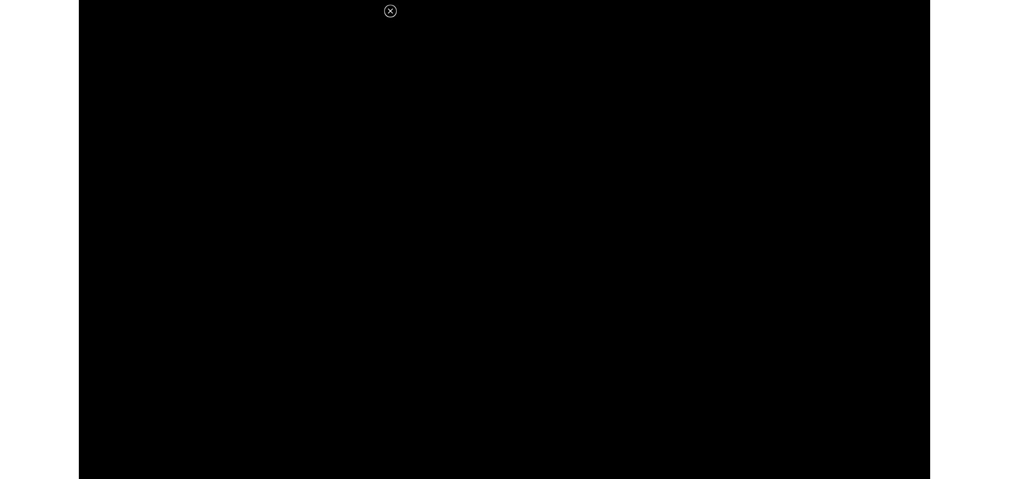
scroll to position [442, 0]
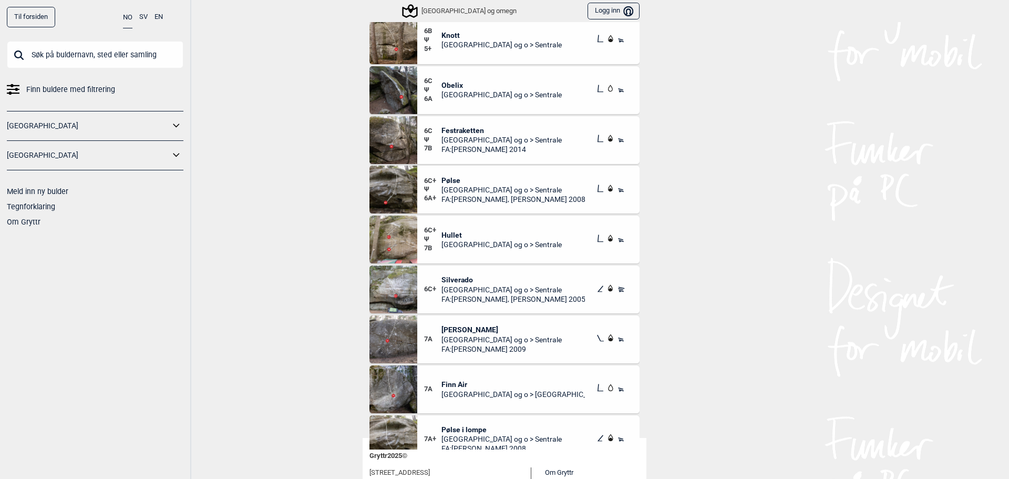
scroll to position [41, 0]
click at [390, 232] on img at bounding box center [393, 239] width 48 height 48
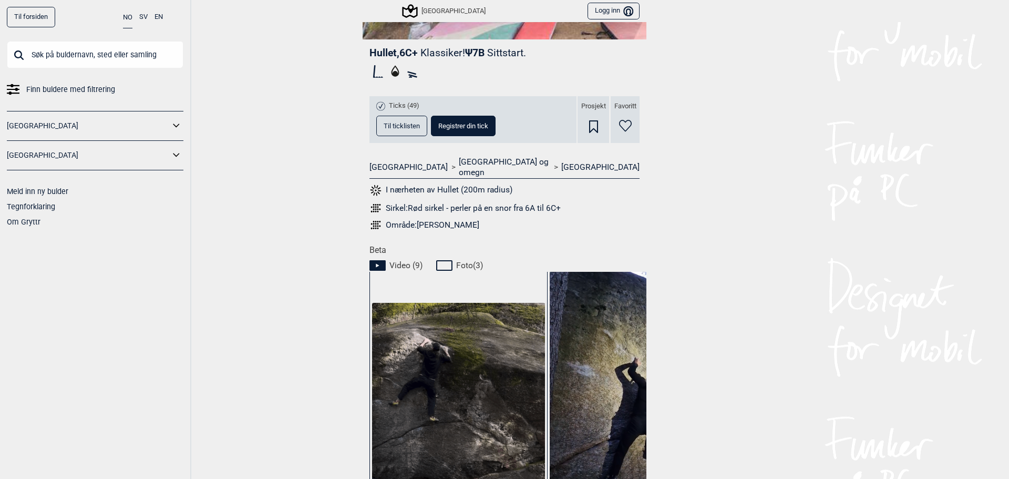
scroll to position [420, 0]
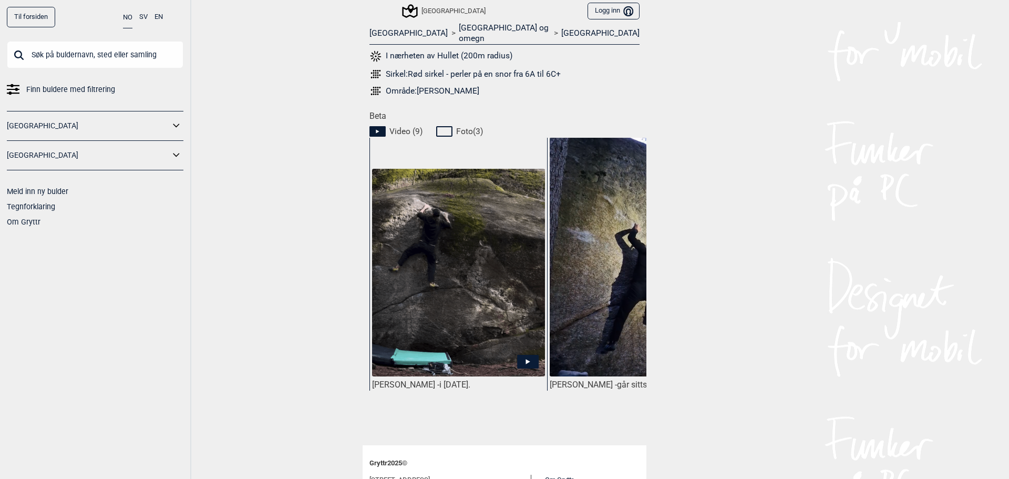
click at [464, 289] on img at bounding box center [458, 273] width 173 height 209
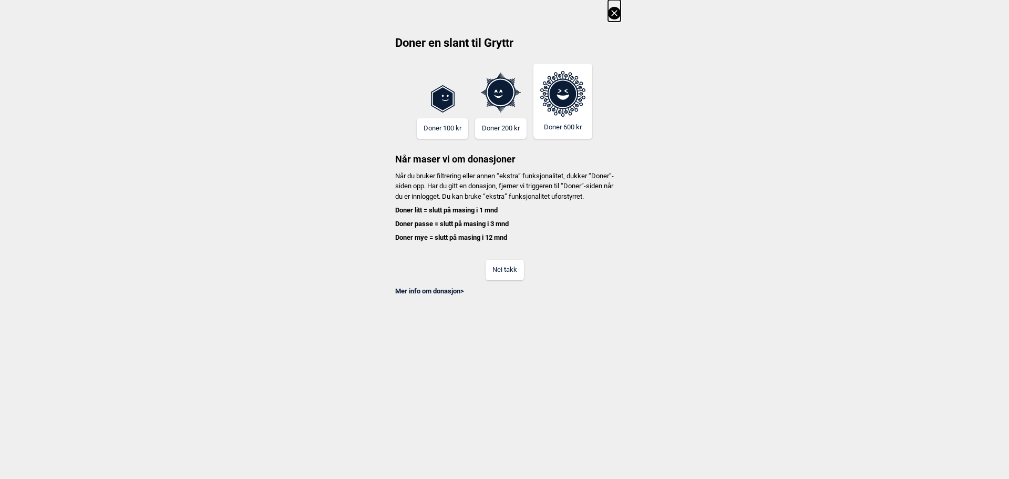
click at [511, 280] on button "Nei takk" at bounding box center [504, 270] width 38 height 20
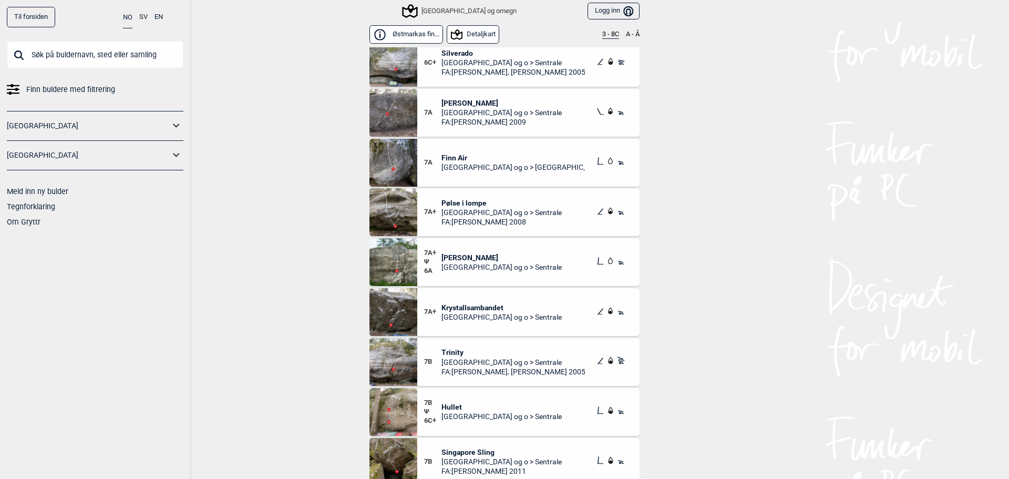
scroll to position [367, 0]
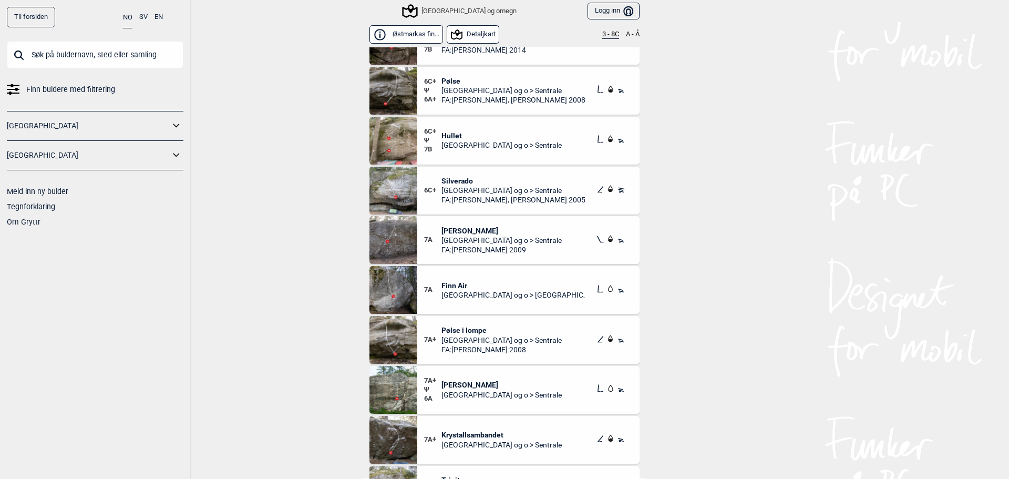
click at [446, 133] on span "Hullet" at bounding box center [501, 135] width 120 height 9
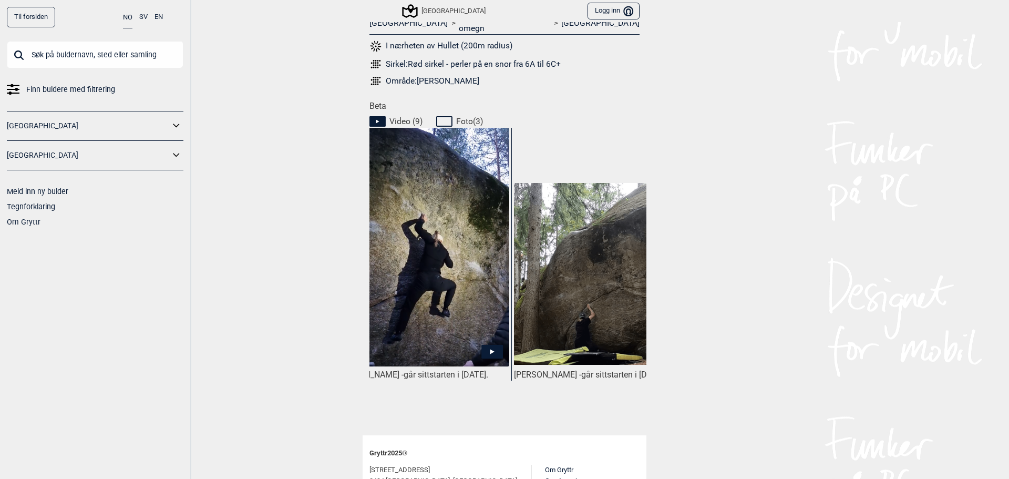
scroll to position [430, 0]
click at [442, 221] on img at bounding box center [422, 262] width 173 height 271
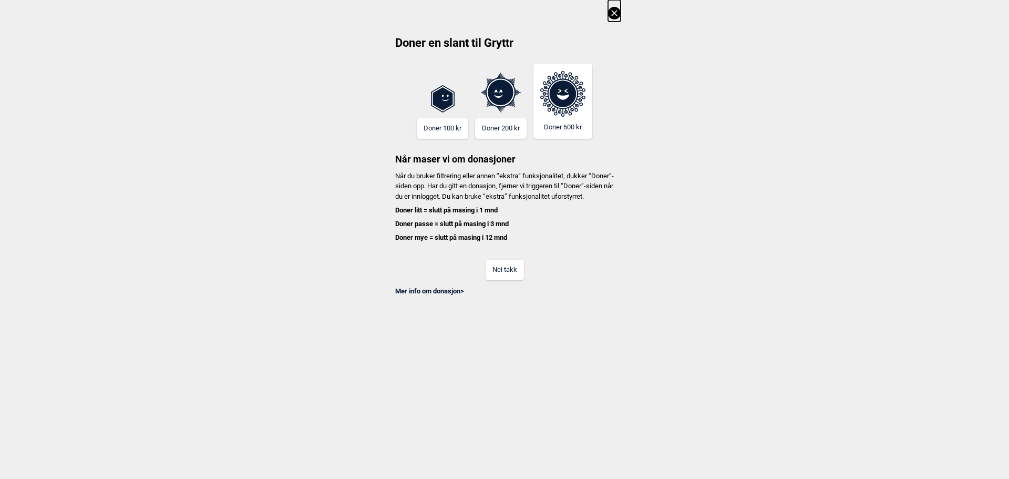
click at [518, 280] on button "Nei takk" at bounding box center [504, 270] width 38 height 20
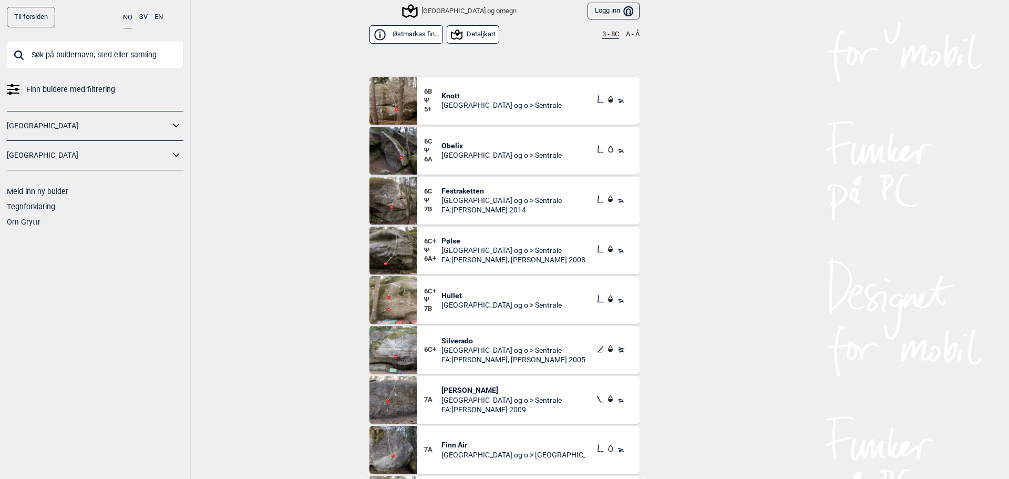
scroll to position [300, 0]
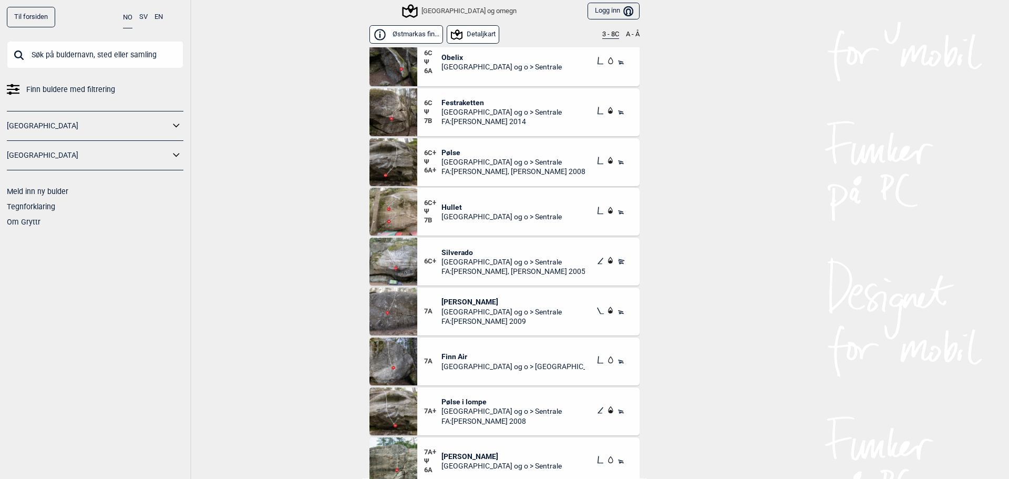
click at [458, 210] on span "Hullet" at bounding box center [501, 206] width 120 height 9
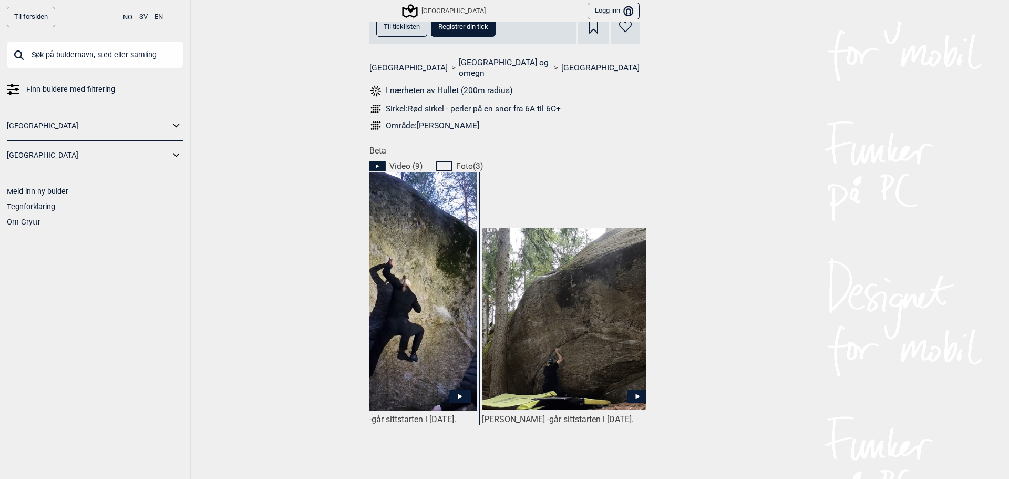
scroll to position [0, 355]
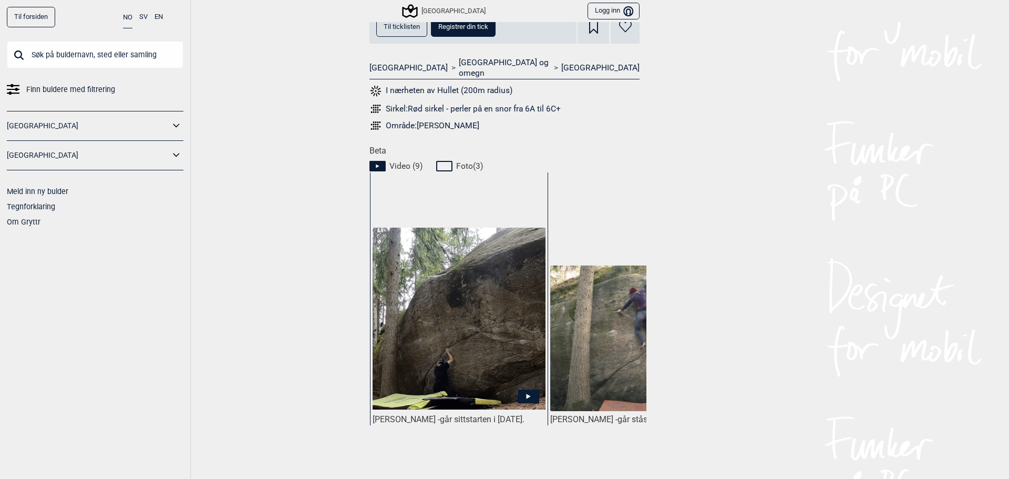
click at [492, 342] on img at bounding box center [459, 318] width 173 height 182
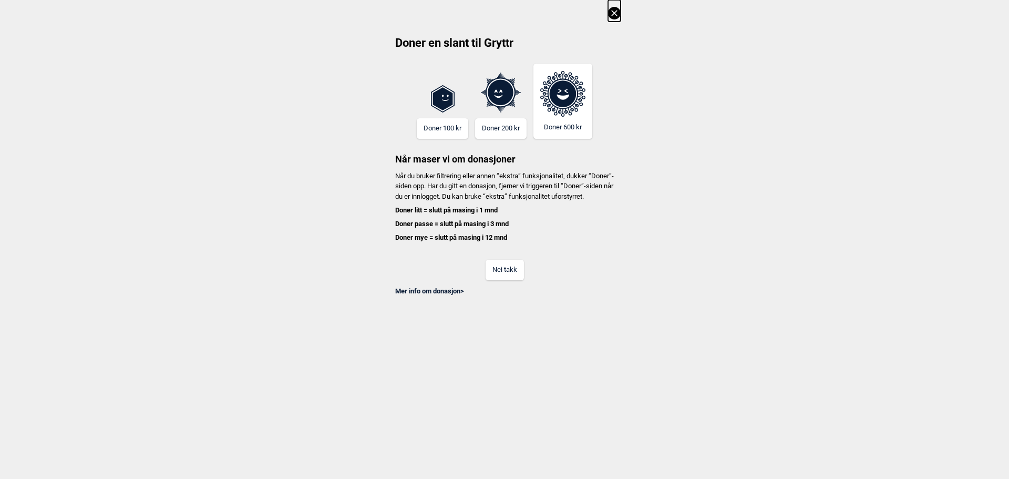
click at [499, 280] on button "Nei takk" at bounding box center [504, 270] width 38 height 20
